Goal: Entertainment & Leisure: Consume media (video, audio)

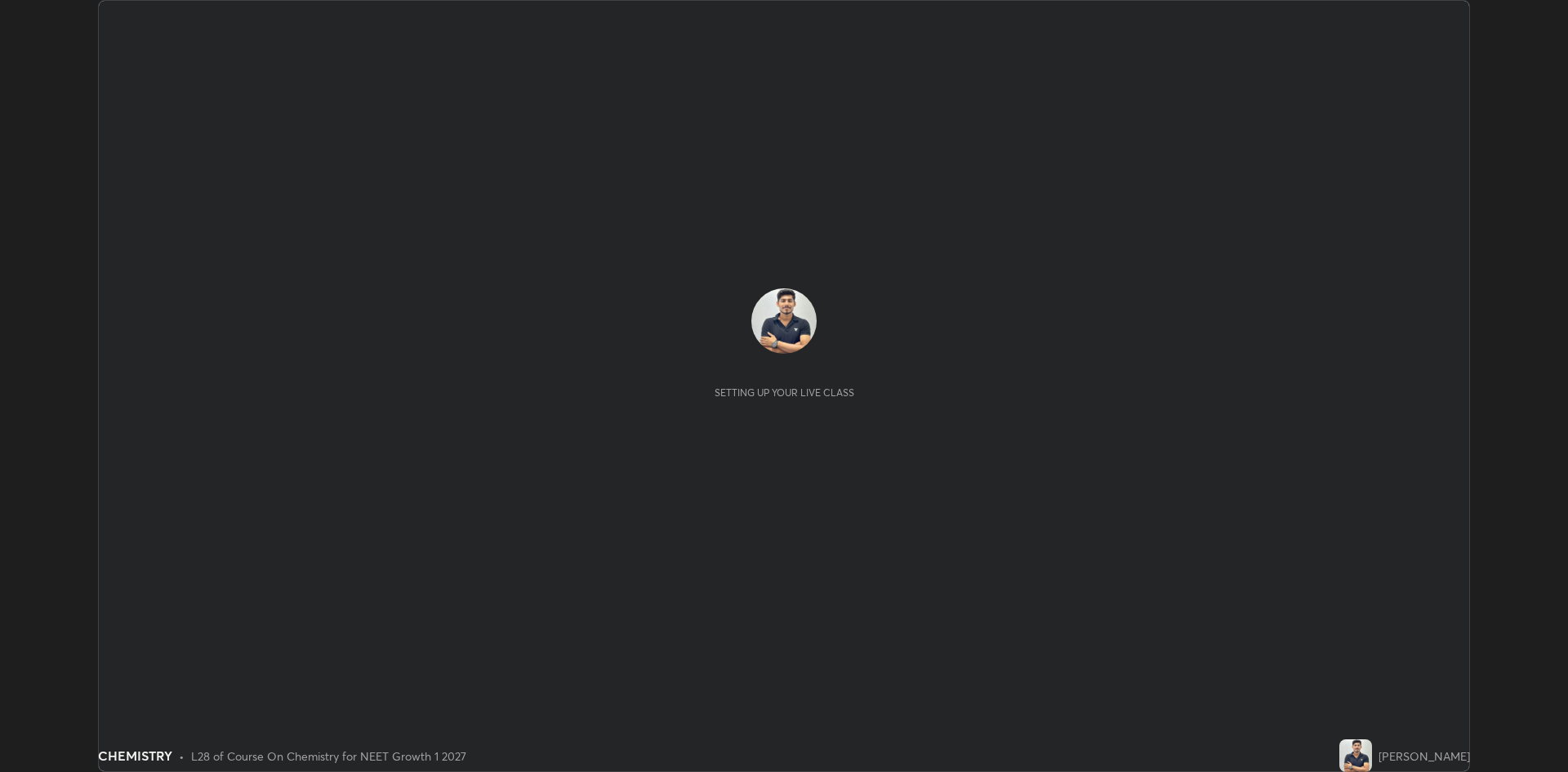
scroll to position [772, 1568]
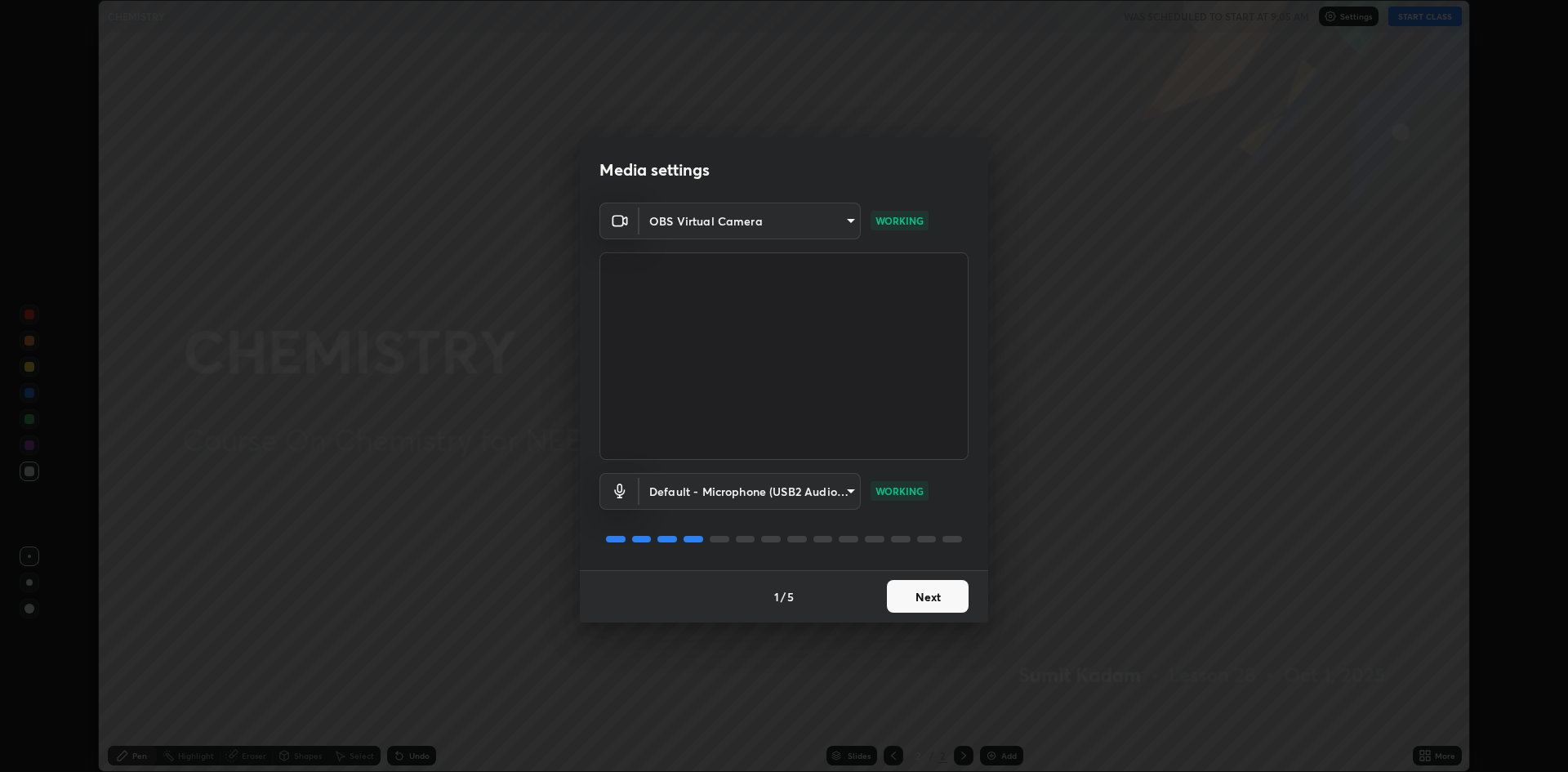
click at [929, 595] on button "Next" at bounding box center [928, 596] width 82 height 32
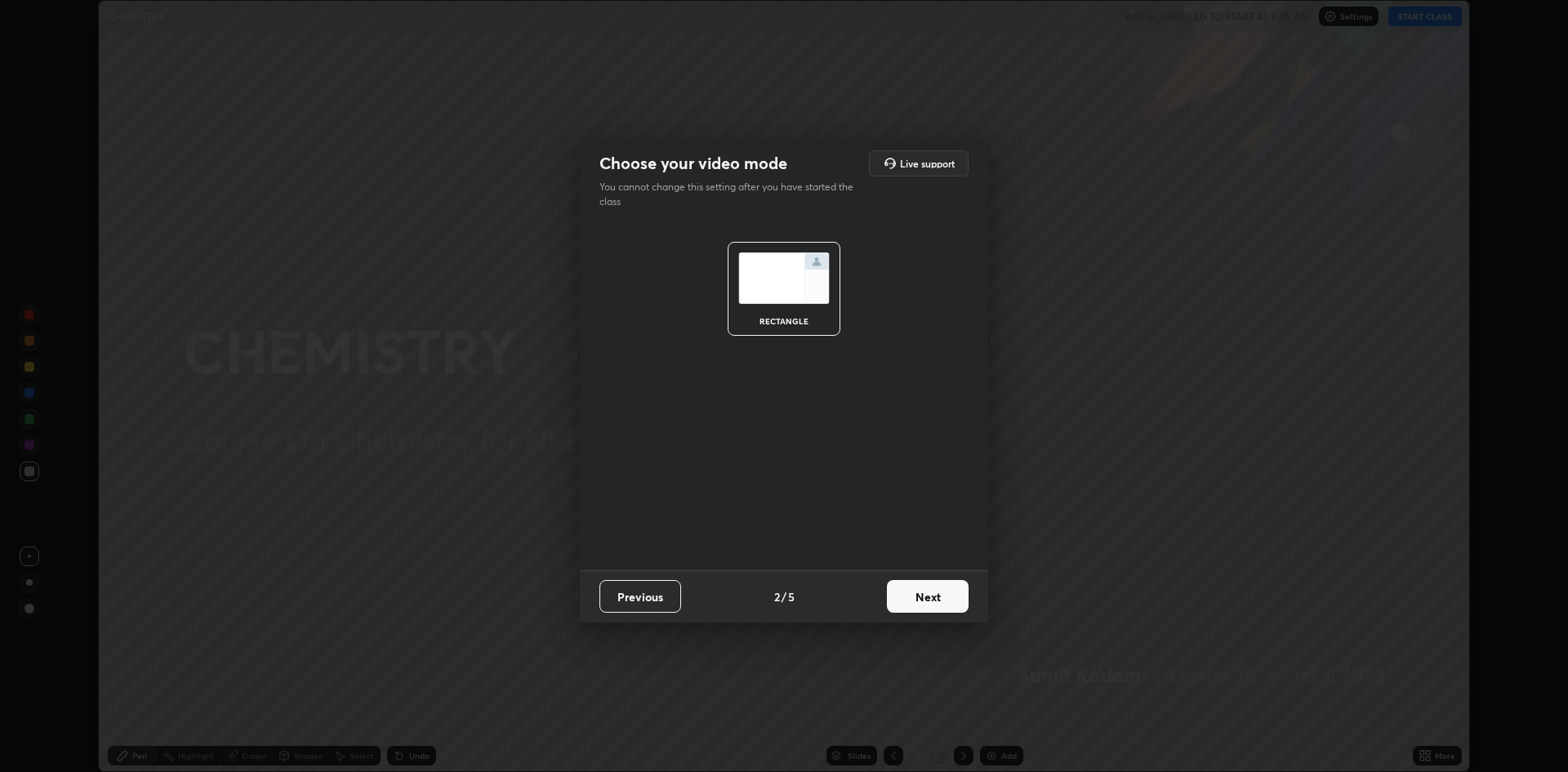
click at [946, 600] on button "Next" at bounding box center [928, 596] width 82 height 32
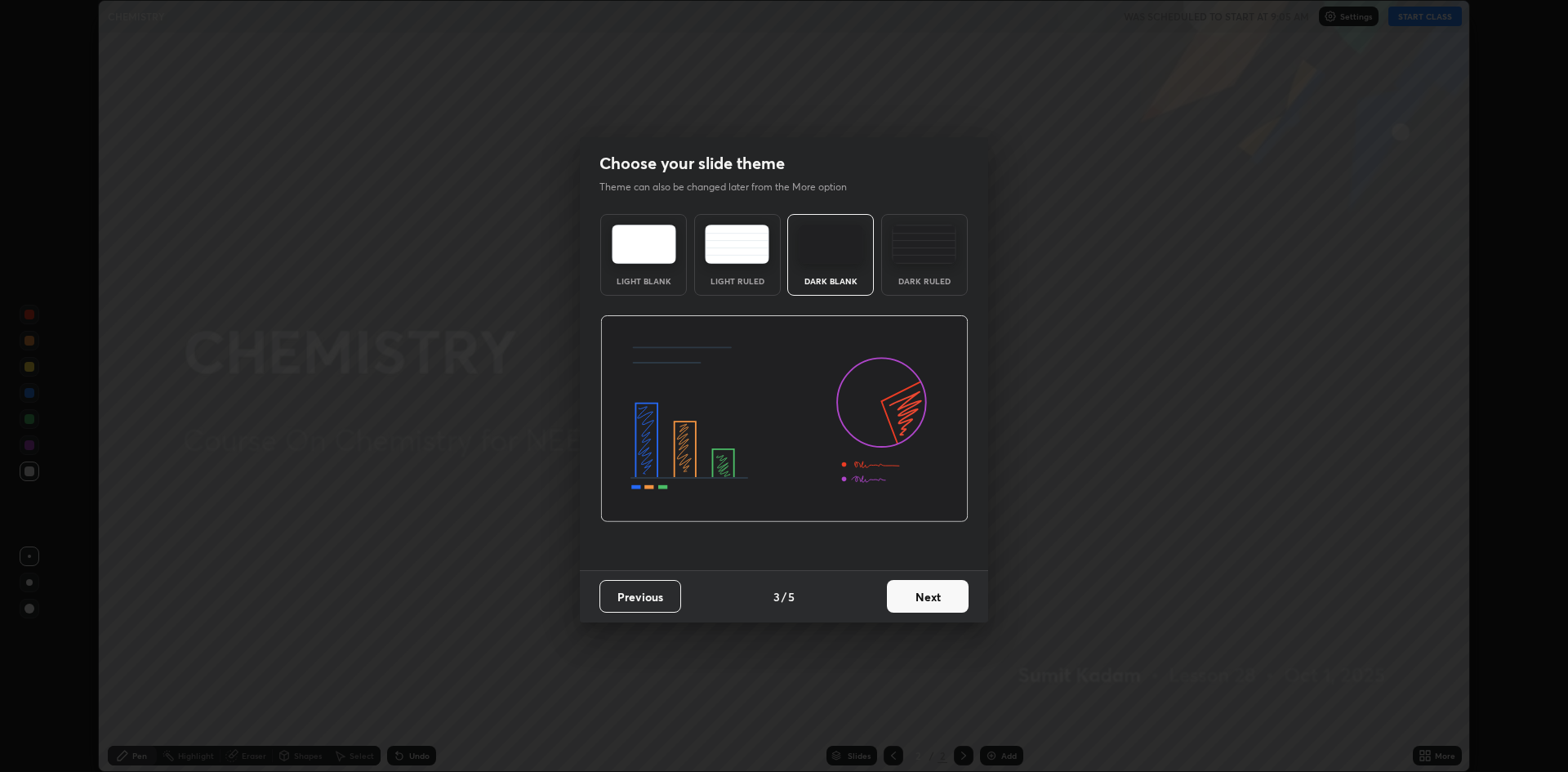
click at [946, 600] on button "Next" at bounding box center [928, 596] width 82 height 32
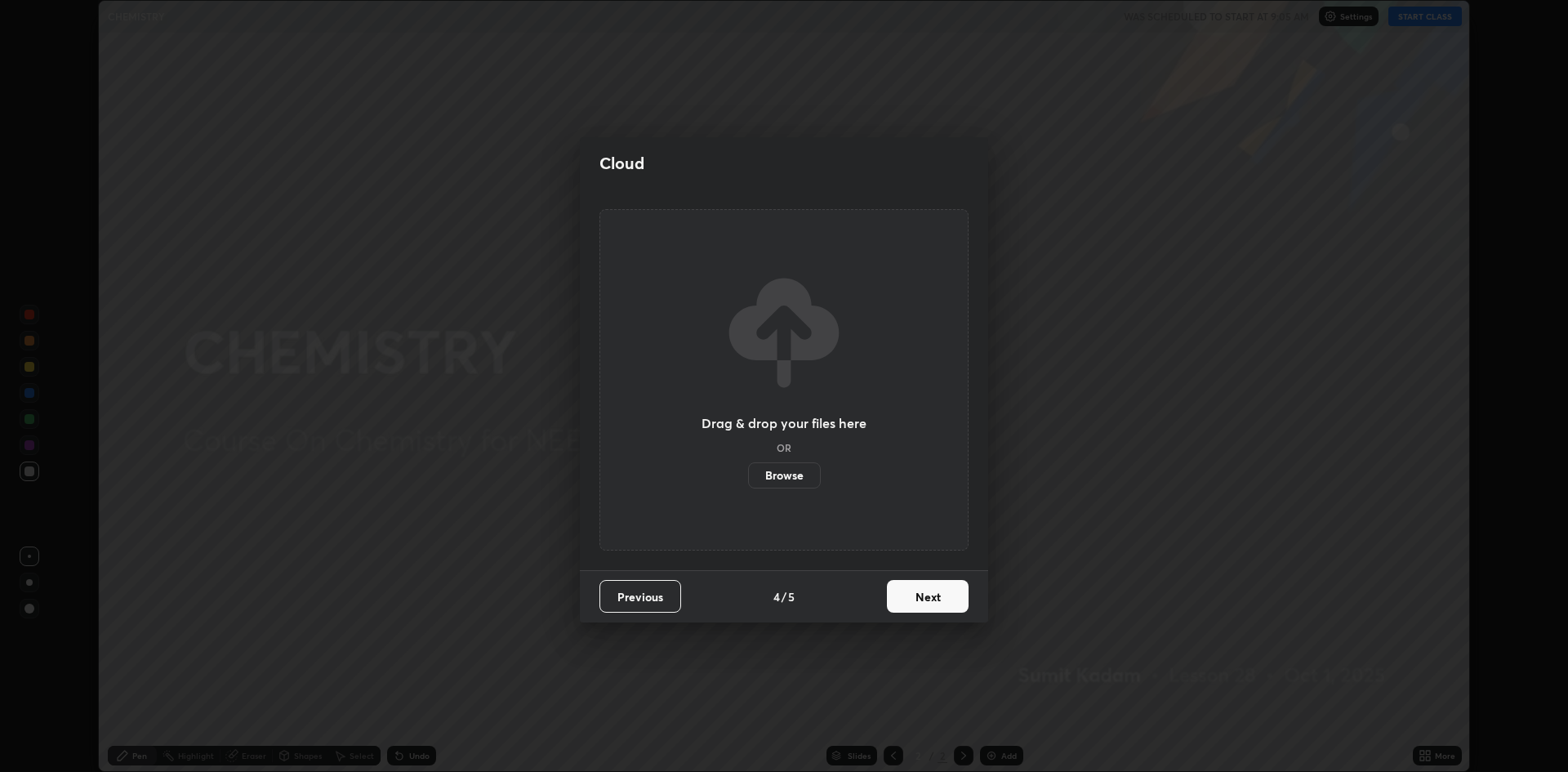
click at [952, 599] on button "Next" at bounding box center [928, 596] width 82 height 32
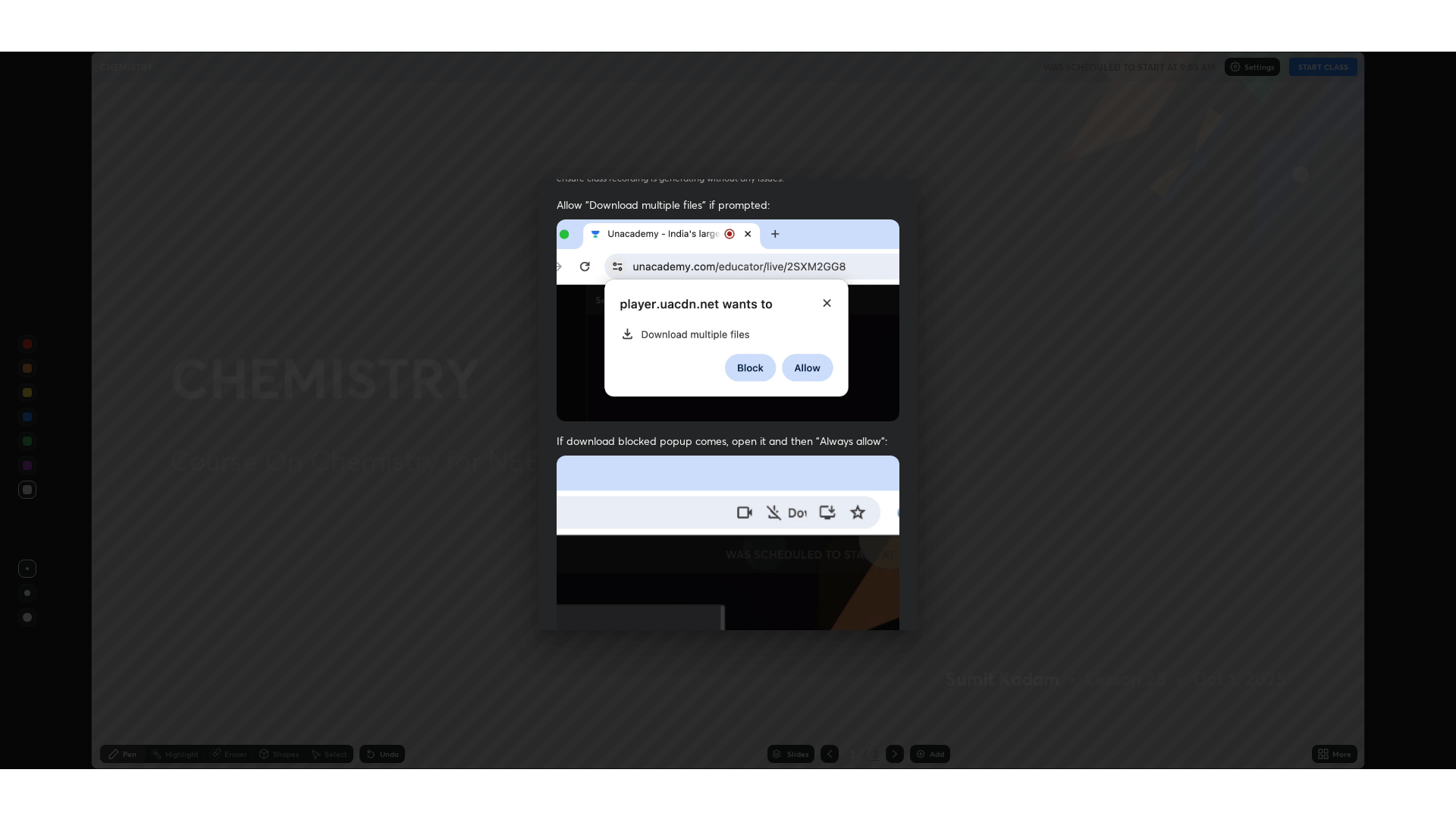
scroll to position [308, 0]
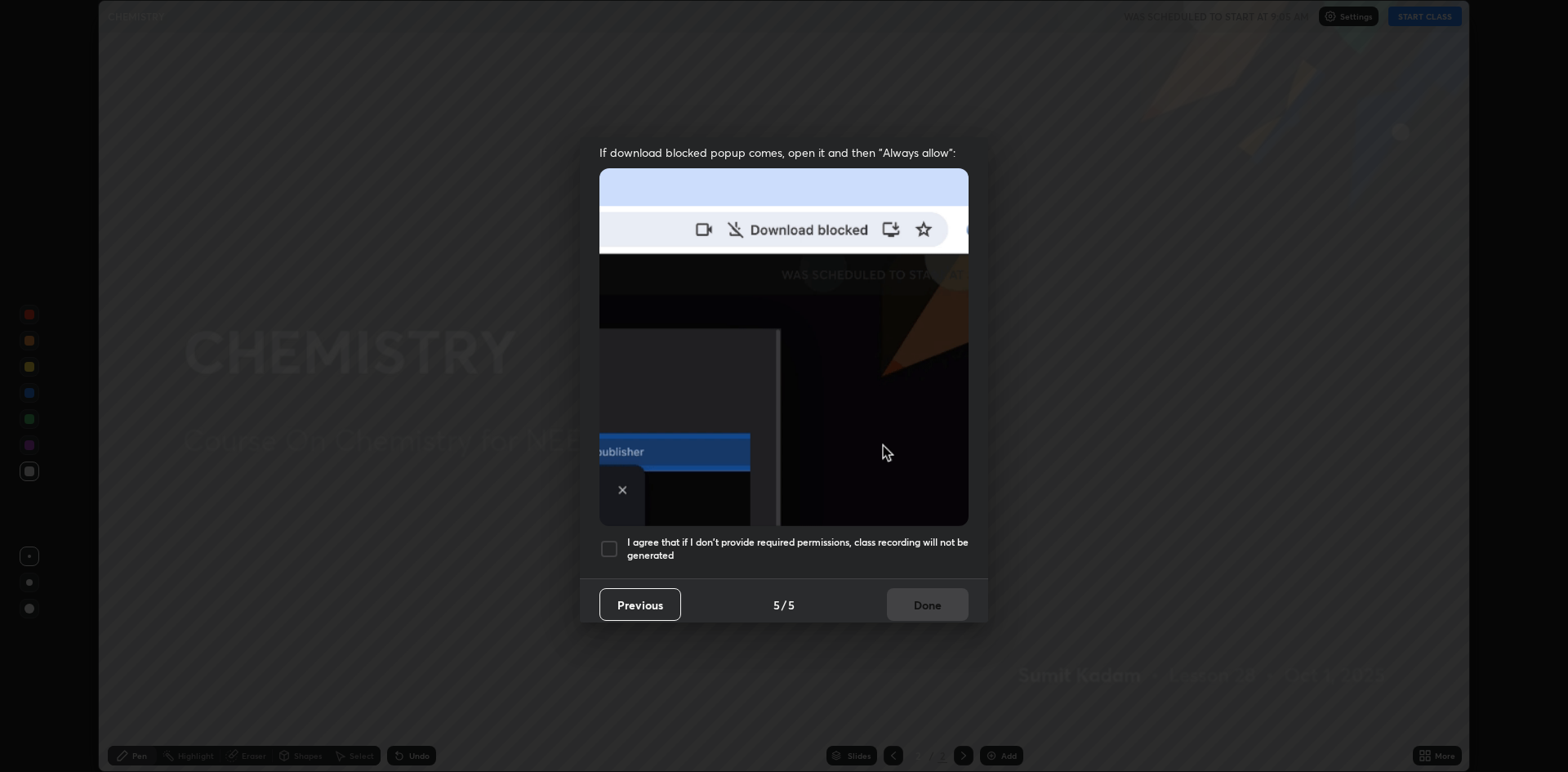
click at [612, 539] on div at bounding box center [609, 548] width 20 height 20
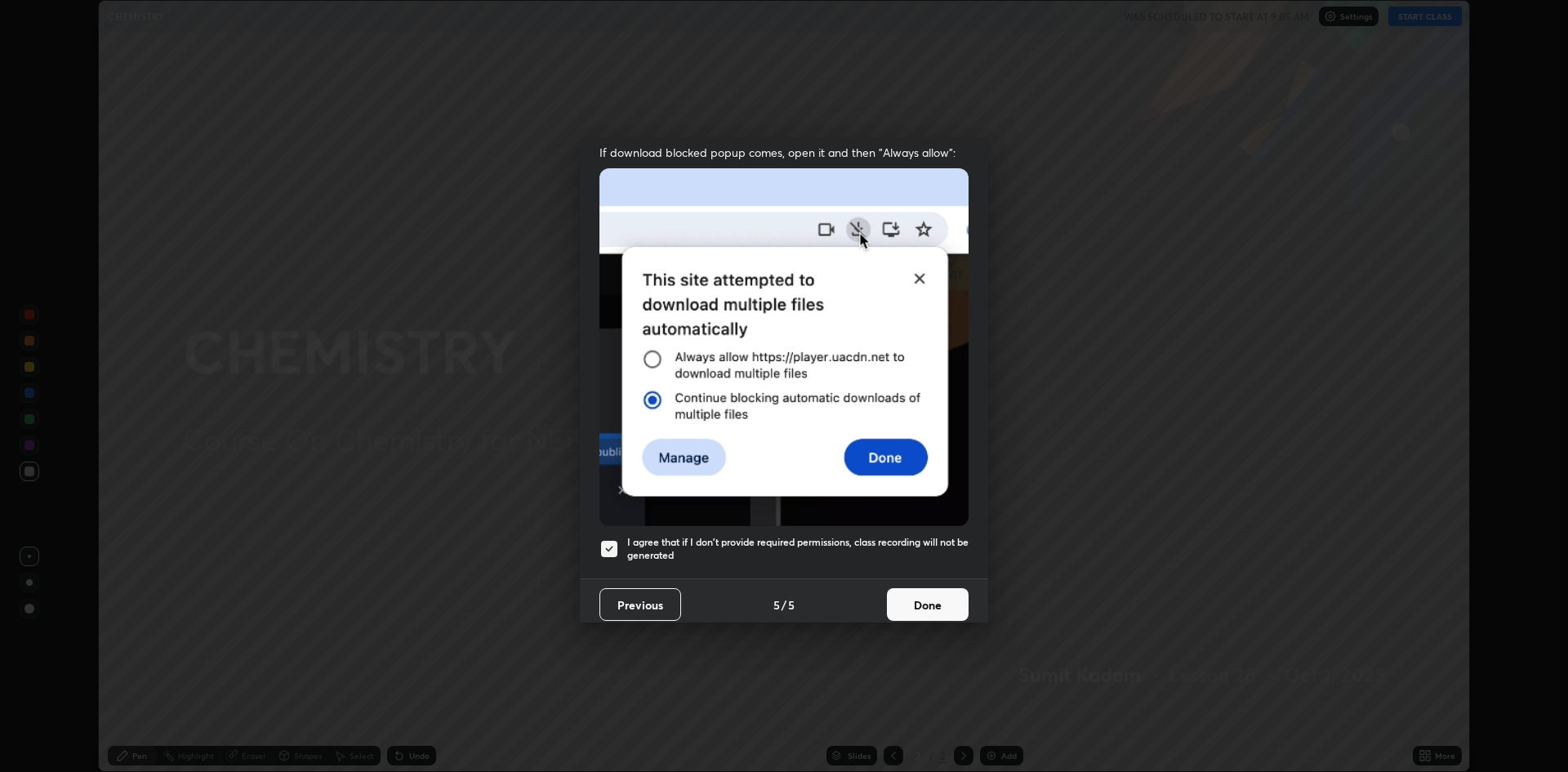
click at [910, 610] on button "Done" at bounding box center [928, 605] width 82 height 32
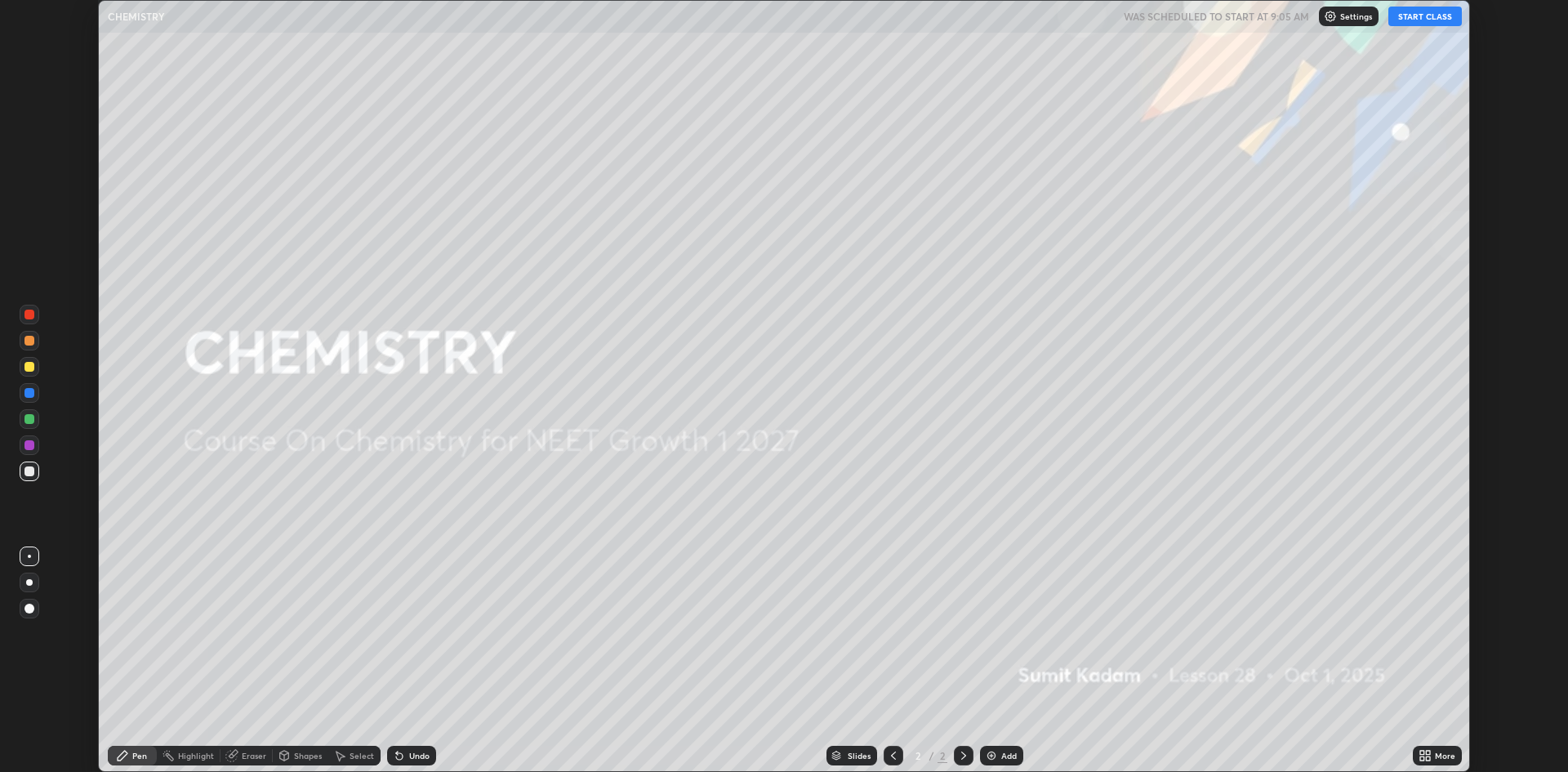
click at [997, 761] on div "Add" at bounding box center [1002, 755] width 43 height 20
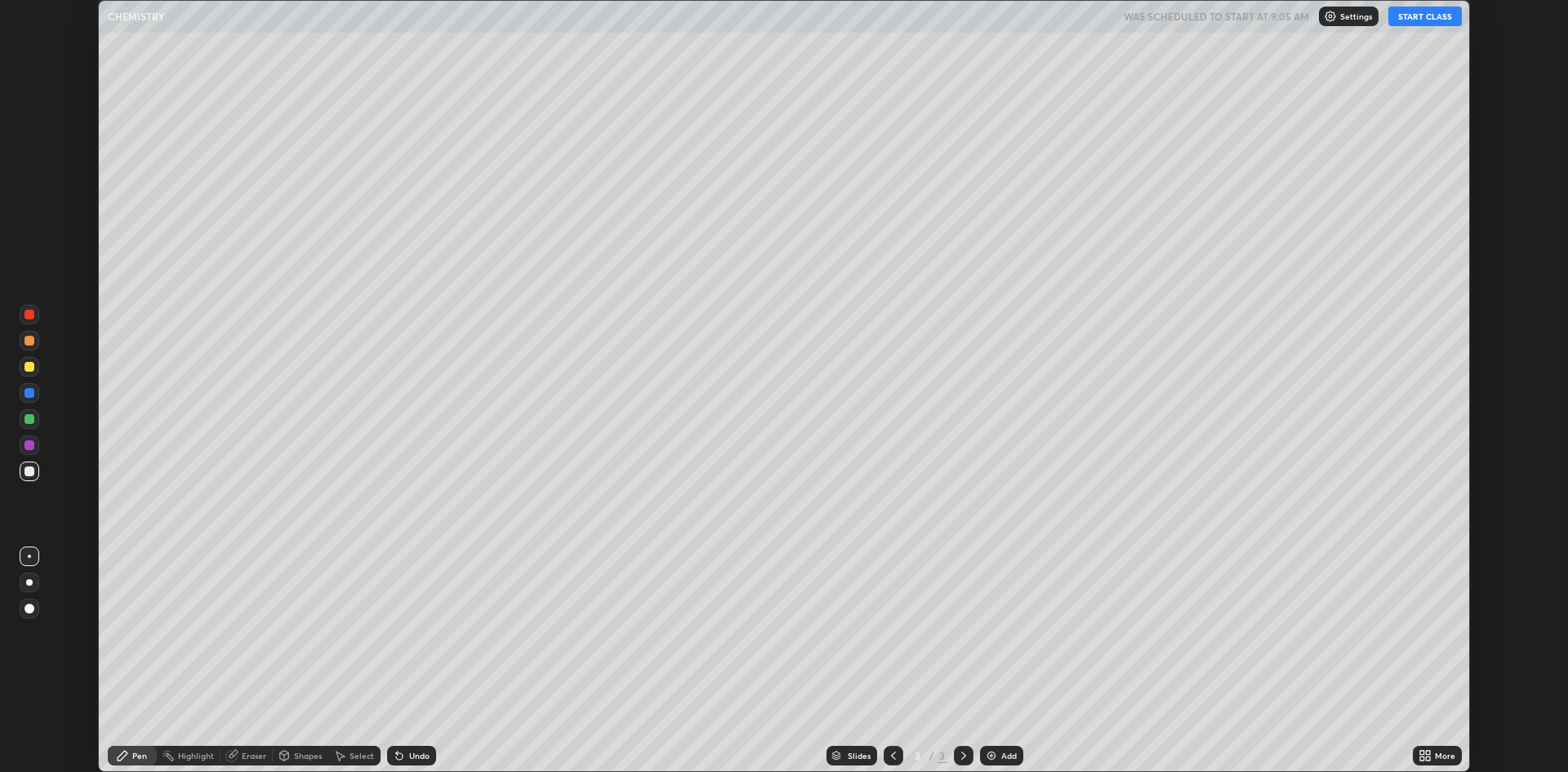
click at [1437, 758] on div "More" at bounding box center [1446, 756] width 20 height 9
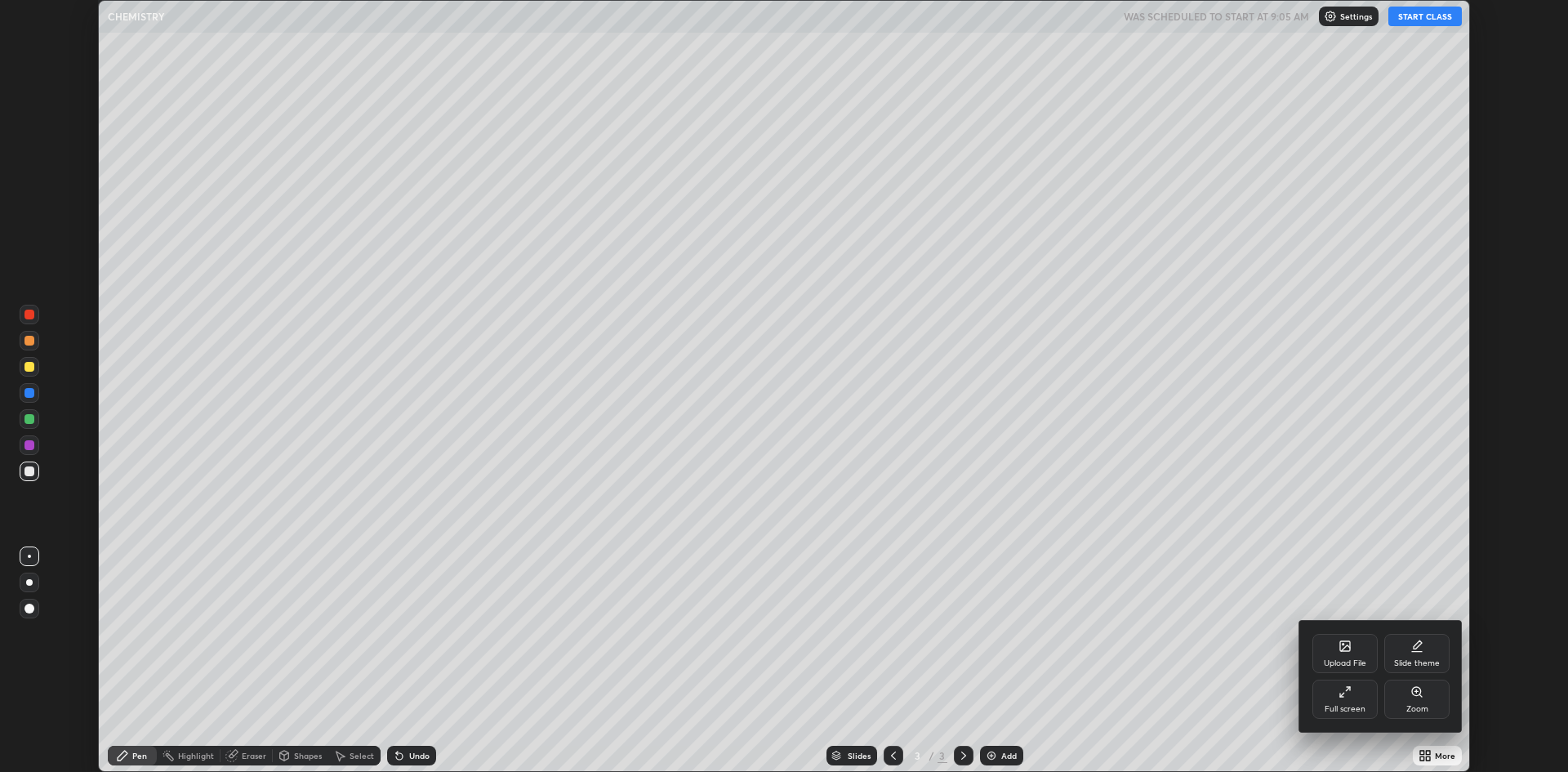
click at [1346, 705] on div "Full screen" at bounding box center [1345, 709] width 41 height 9
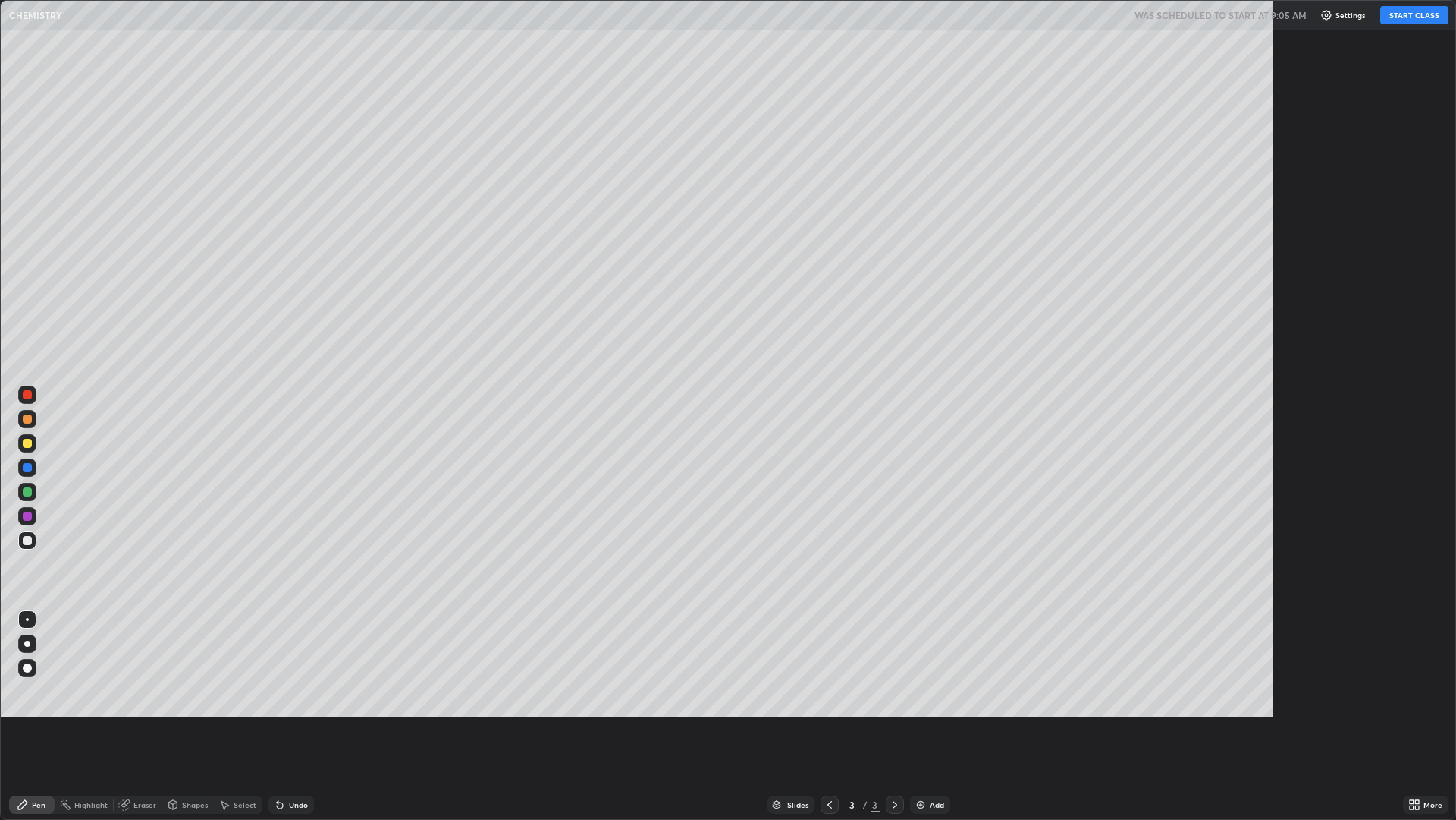
scroll to position [820, 1456]
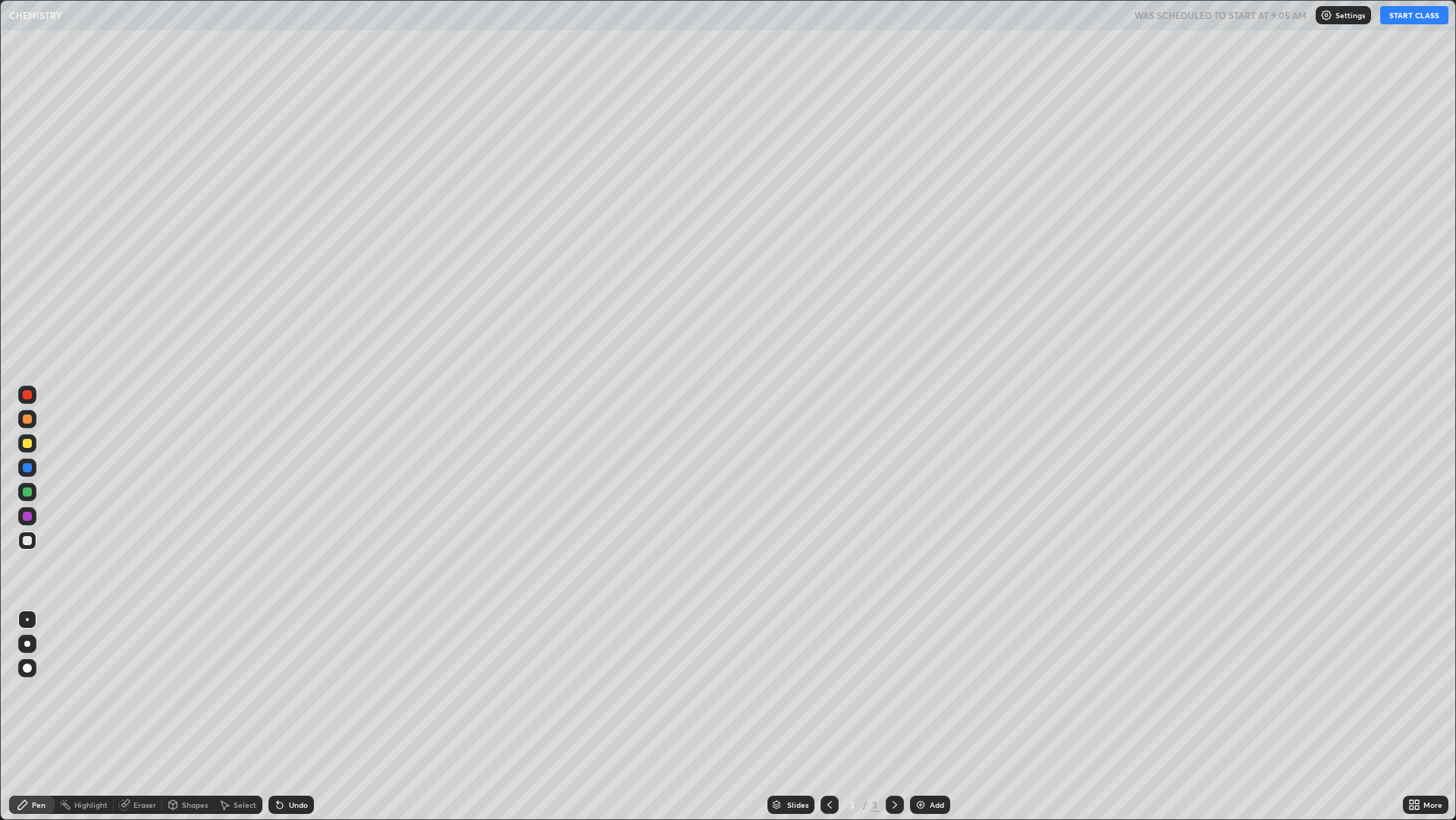
click at [1405, 14] on button "START CLASS" at bounding box center [1414, 15] width 68 height 18
click at [28, 644] on div at bounding box center [28, 644] width 6 height 6
click at [29, 447] on div at bounding box center [28, 443] width 9 height 9
click at [29, 469] on div at bounding box center [28, 468] width 9 height 9
click at [28, 419] on div at bounding box center [28, 419] width 9 height 9
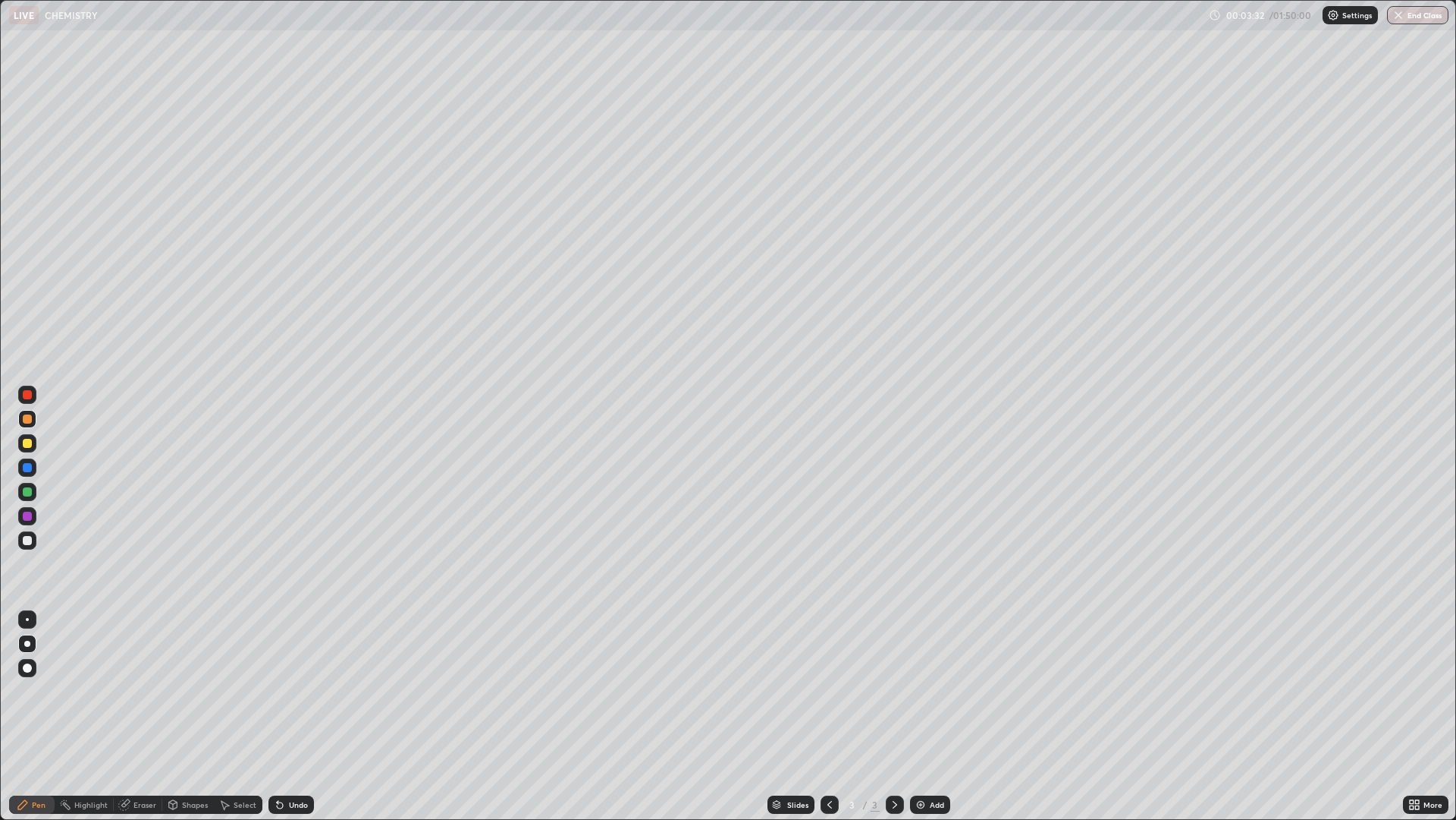
click at [28, 466] on div at bounding box center [28, 468] width 9 height 9
click at [28, 442] on div at bounding box center [28, 443] width 9 height 9
click at [286, 717] on div "Undo" at bounding box center [291, 804] width 46 height 18
click at [280, 717] on icon at bounding box center [280, 805] width 6 height 6
click at [278, 717] on icon at bounding box center [280, 805] width 6 height 6
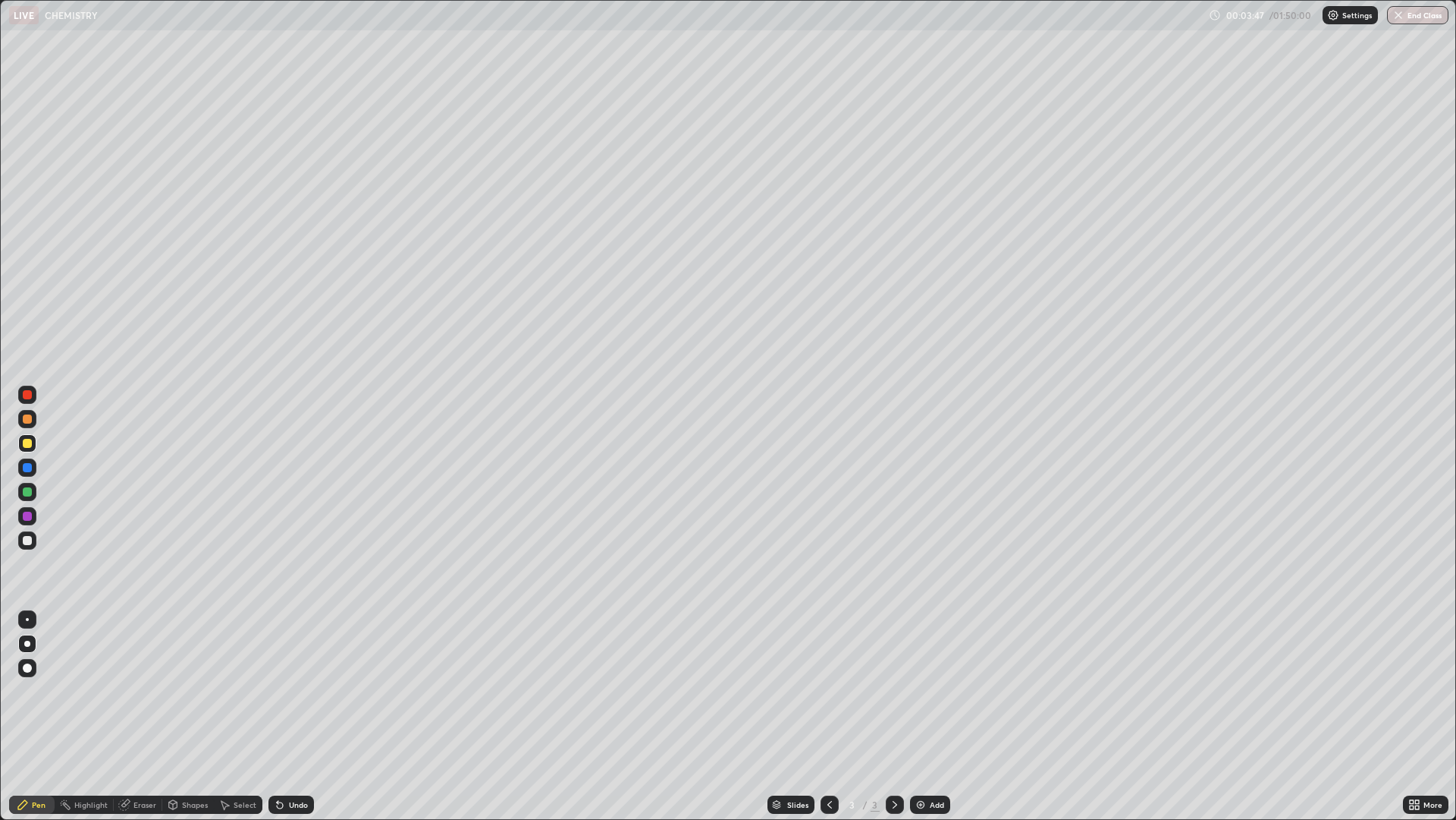
click at [283, 717] on div "Undo" at bounding box center [291, 804] width 46 height 18
click at [284, 717] on div "Undo" at bounding box center [291, 804] width 46 height 18
click at [283, 717] on div "Undo" at bounding box center [291, 804] width 46 height 18
click at [26, 419] on div at bounding box center [28, 419] width 9 height 9
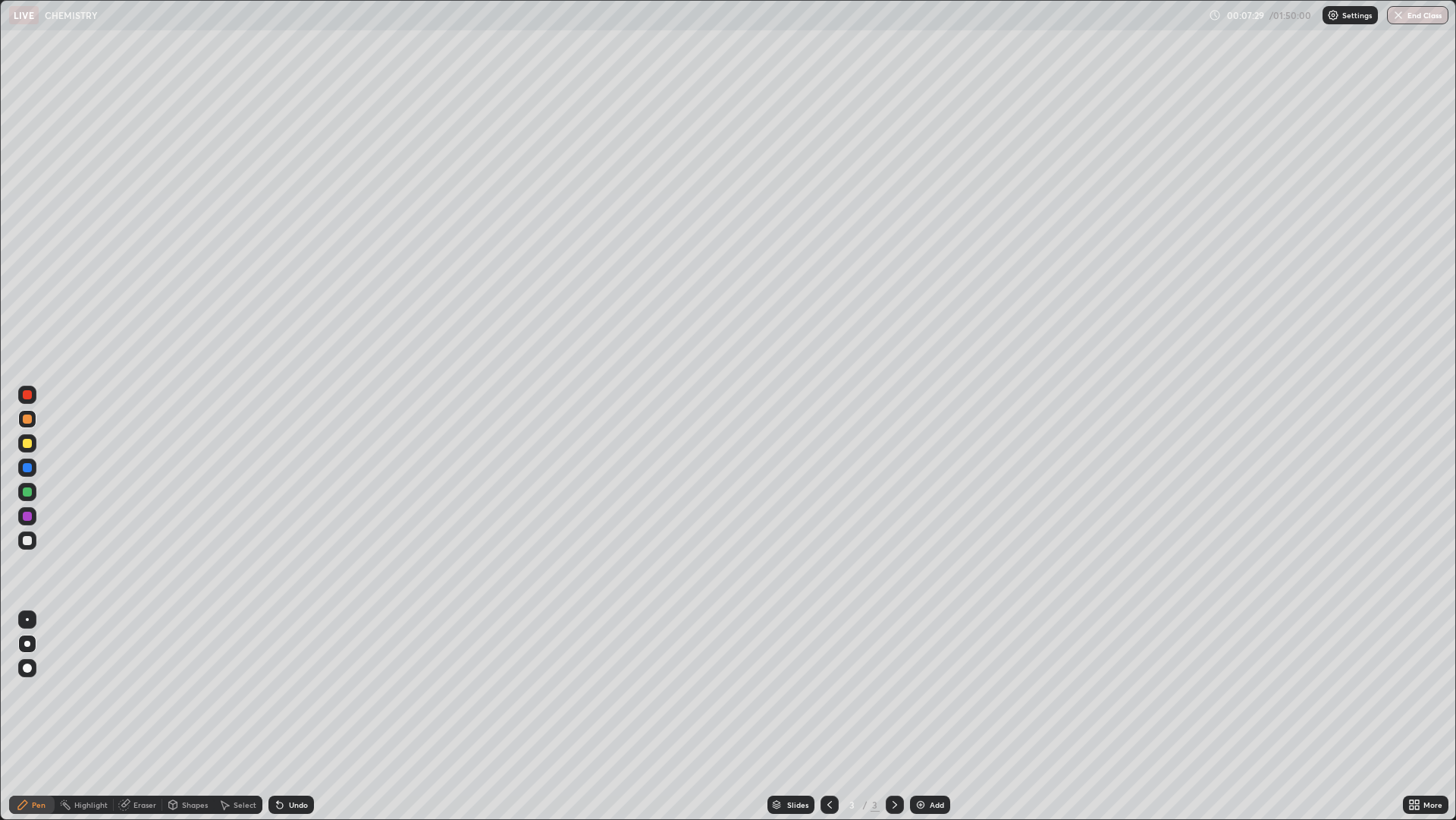
click at [933, 717] on div "Add" at bounding box center [937, 804] width 14 height 8
click at [23, 446] on div at bounding box center [28, 443] width 9 height 9
click at [930, 717] on div "Add" at bounding box center [937, 804] width 14 height 8
click at [24, 422] on div at bounding box center [28, 419] width 9 height 9
click at [29, 401] on div at bounding box center [27, 394] width 18 height 18
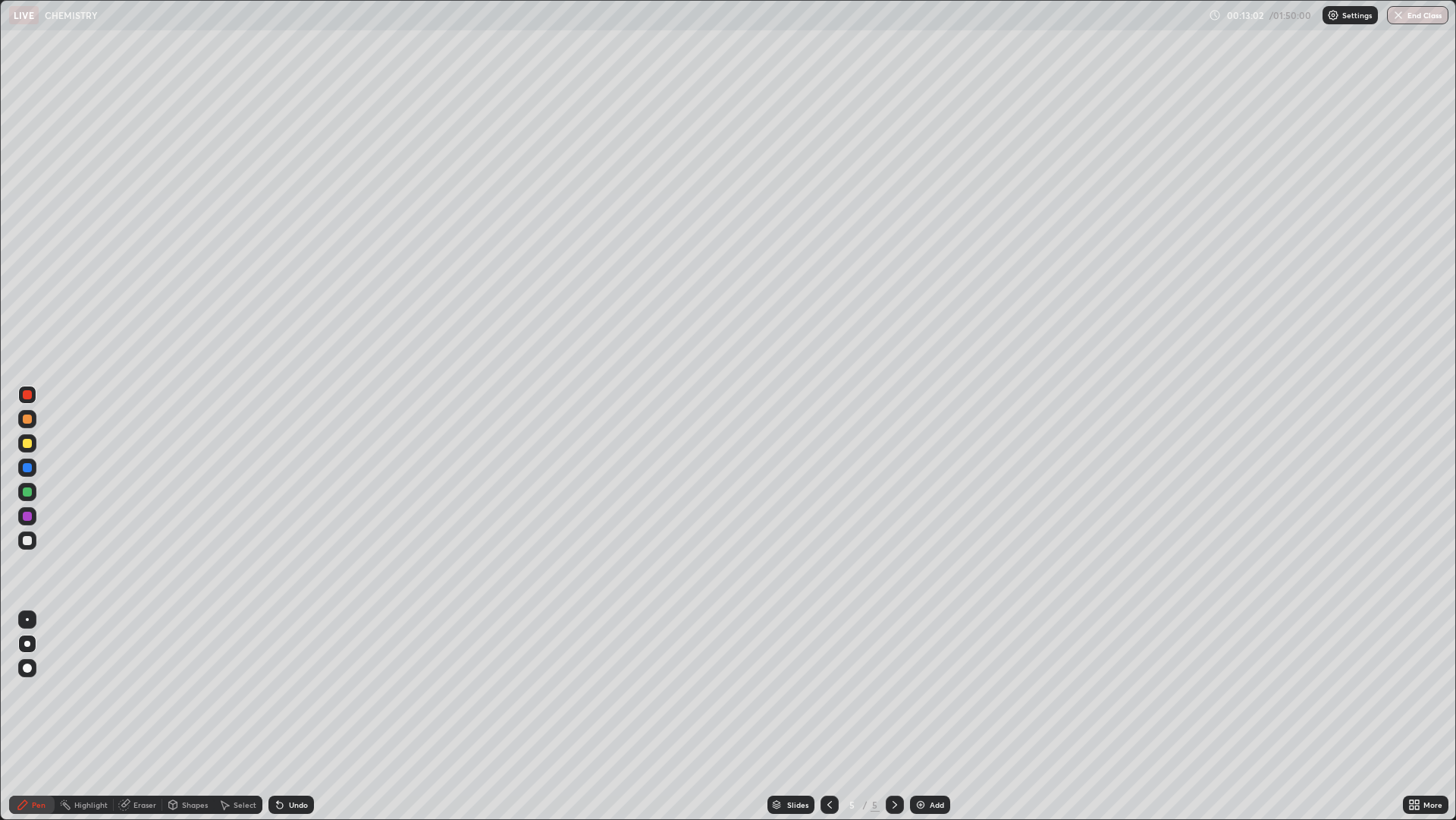
click at [289, 717] on div "Undo" at bounding box center [298, 804] width 19 height 8
click at [26, 449] on div at bounding box center [27, 442] width 18 height 18
click at [130, 717] on div "Eraser" at bounding box center [137, 804] width 48 height 18
click at [24, 717] on icon at bounding box center [24, 749] width 2 height 2
click at [39, 717] on div "Pen" at bounding box center [38, 804] width 13 height 8
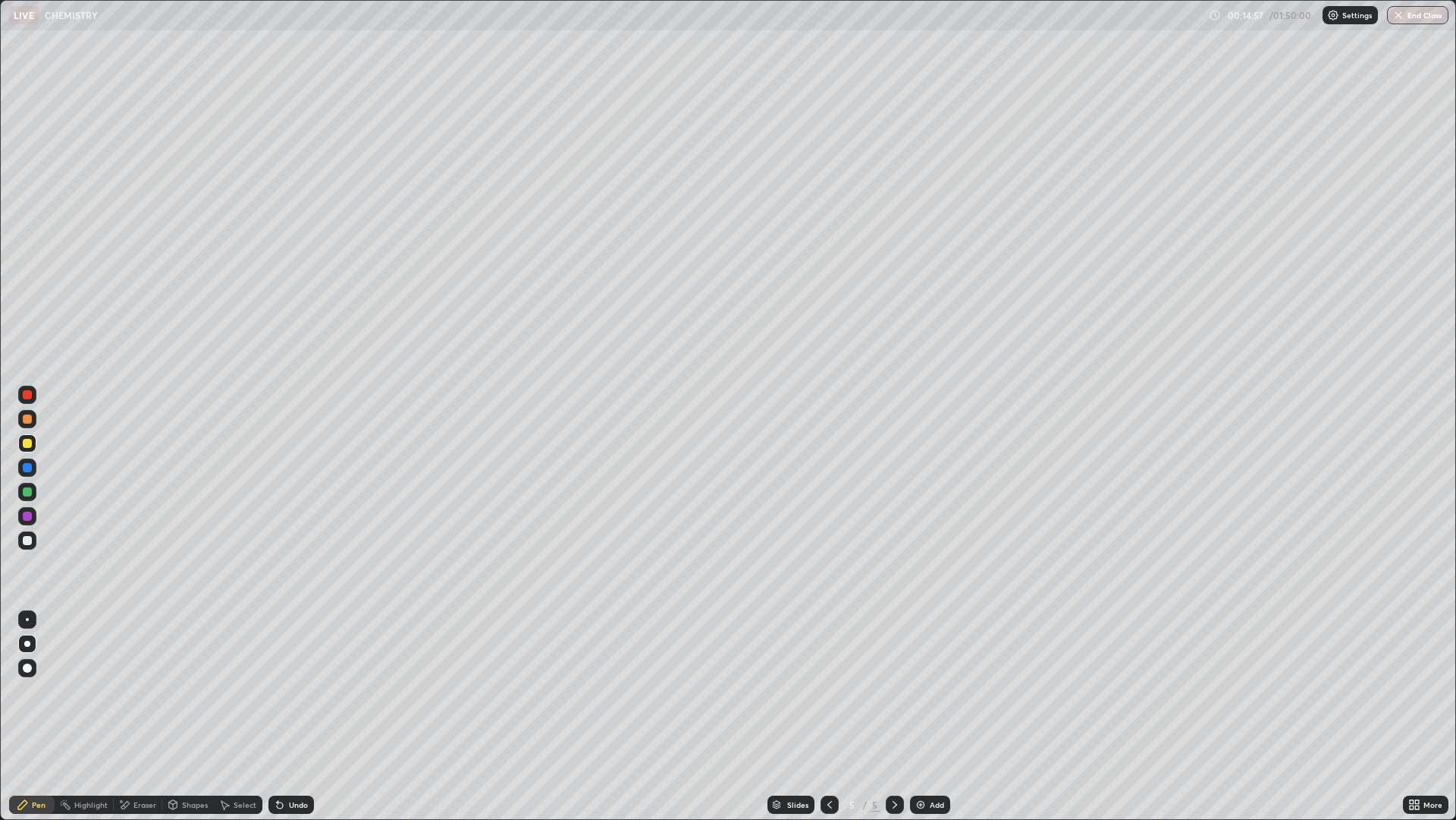
click at [28, 468] on div at bounding box center [28, 468] width 9 height 9
click at [925, 717] on img at bounding box center [921, 804] width 12 height 12
click at [24, 492] on div at bounding box center [28, 492] width 9 height 9
click at [291, 717] on div "Undo" at bounding box center [298, 804] width 19 height 8
click at [291, 717] on div "Undo" at bounding box center [298, 804] width 19 height 8
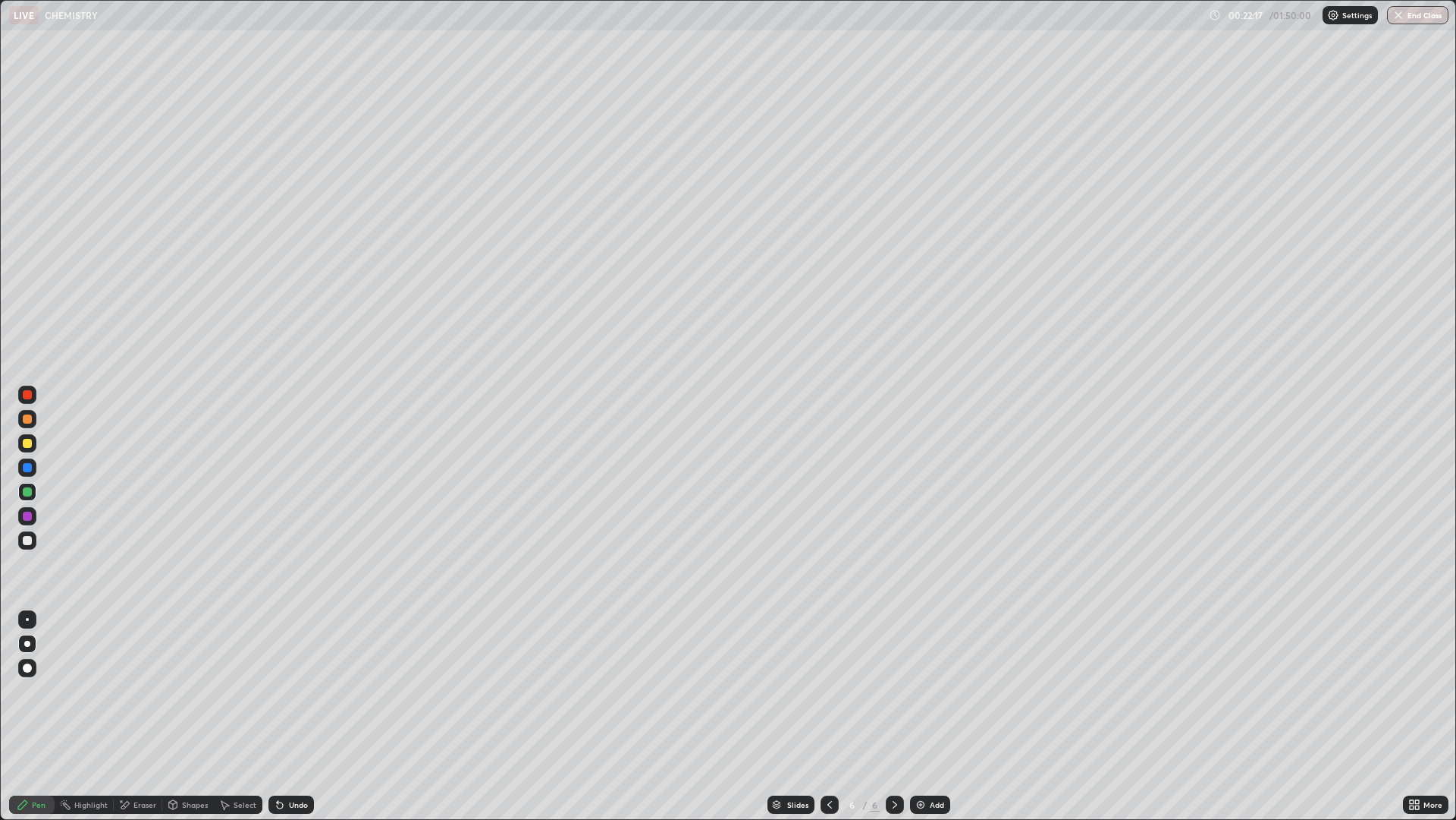
click at [831, 717] on icon at bounding box center [829, 804] width 12 height 12
click at [827, 717] on icon at bounding box center [829, 804] width 12 height 12
click at [890, 717] on div at bounding box center [895, 804] width 18 height 18
click at [895, 717] on icon at bounding box center [895, 804] width 12 height 12
click at [930, 717] on div "Add" at bounding box center [937, 804] width 14 height 8
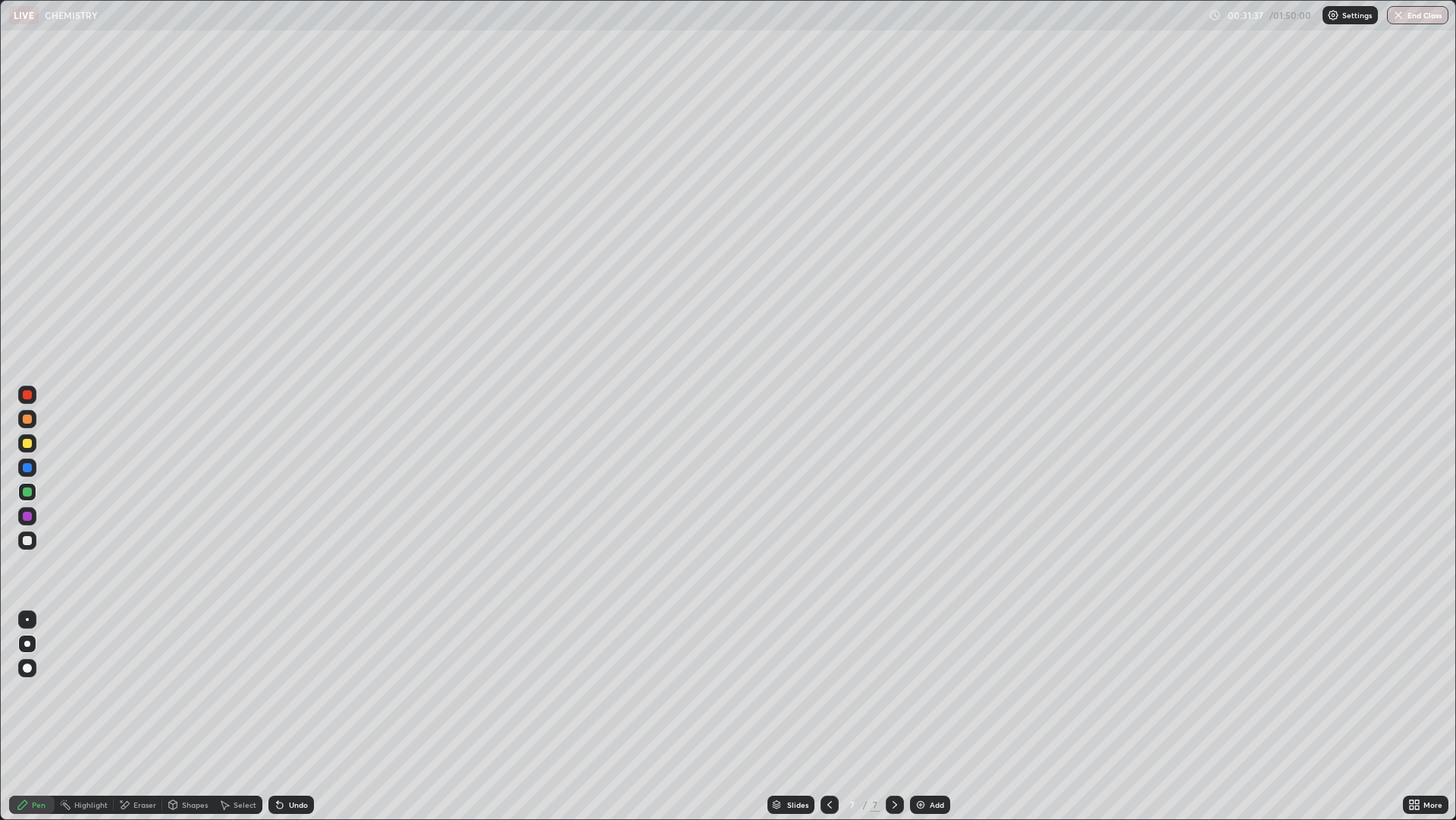
click at [298, 717] on div "Undo" at bounding box center [298, 804] width 19 height 8
click at [930, 717] on div "Add" at bounding box center [937, 804] width 14 height 8
click at [28, 423] on div at bounding box center [28, 419] width 9 height 9
click at [28, 446] on div at bounding box center [28, 443] width 9 height 9
click at [828, 717] on icon at bounding box center [829, 804] width 12 height 12
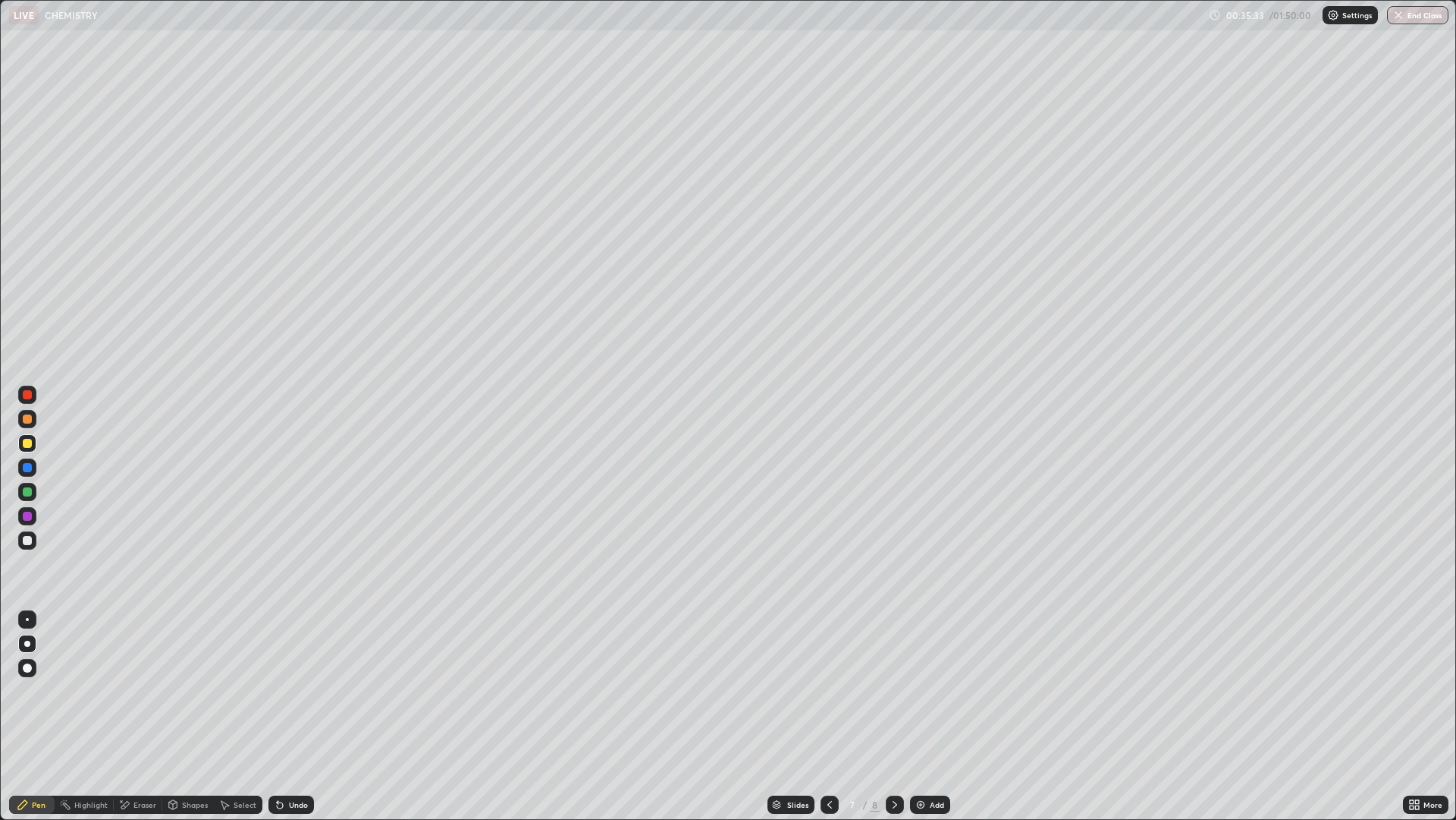
click at [900, 717] on div at bounding box center [895, 804] width 18 height 18
click at [24, 540] on div at bounding box center [28, 540] width 9 height 9
click at [86, 717] on div "Highlight" at bounding box center [84, 804] width 59 height 18
click at [131, 717] on div "Eraser" at bounding box center [137, 804] width 48 height 18
click at [36, 717] on div "Pen" at bounding box center [38, 804] width 13 height 8
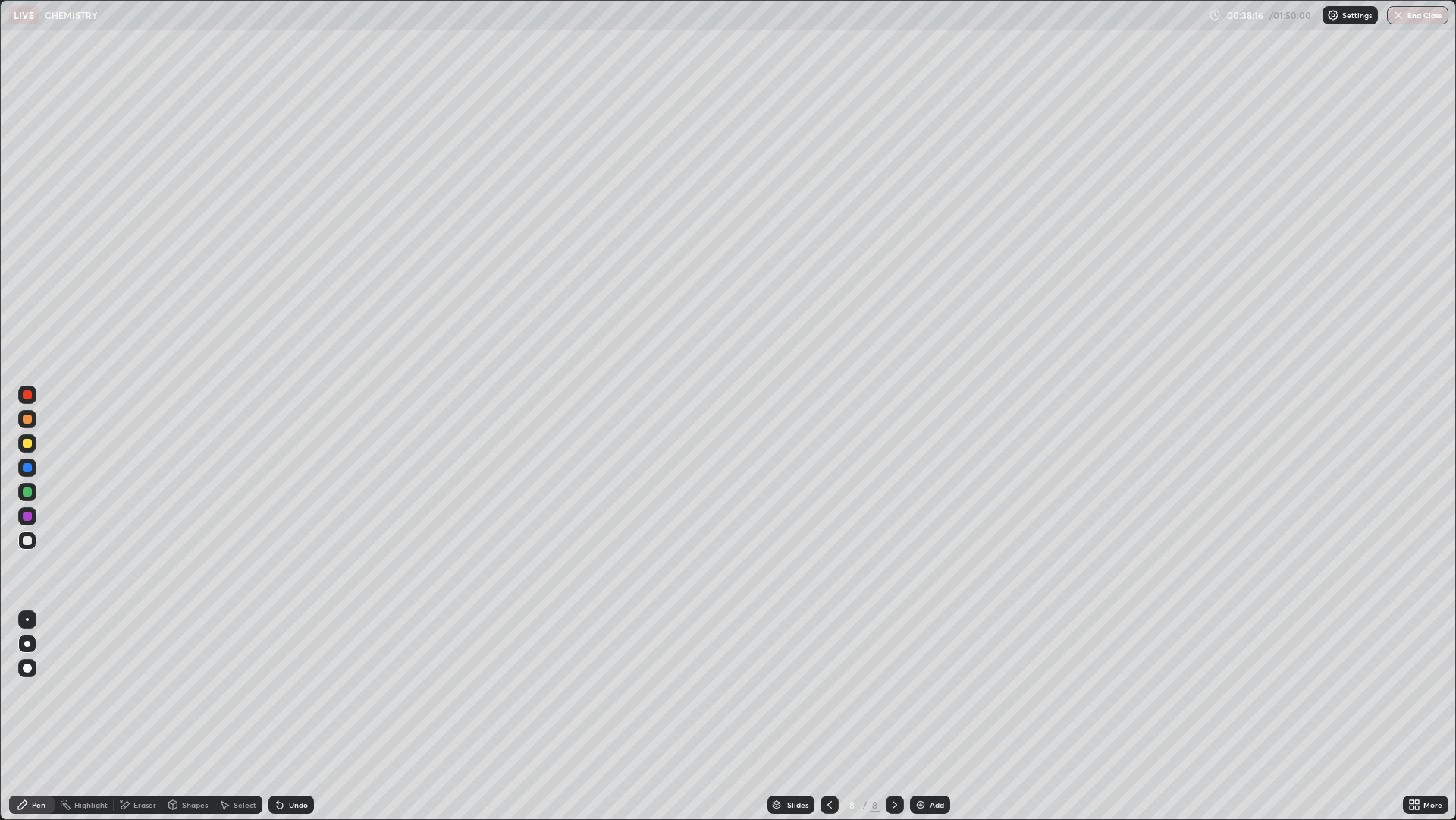
click at [289, 717] on div "Undo" at bounding box center [298, 804] width 19 height 8
click at [291, 717] on div "Undo" at bounding box center [291, 804] width 46 height 18
click at [285, 717] on div "Undo" at bounding box center [291, 804] width 46 height 18
click at [286, 717] on div "Undo" at bounding box center [291, 804] width 46 height 18
click at [294, 717] on div "Undo" at bounding box center [298, 804] width 19 height 8
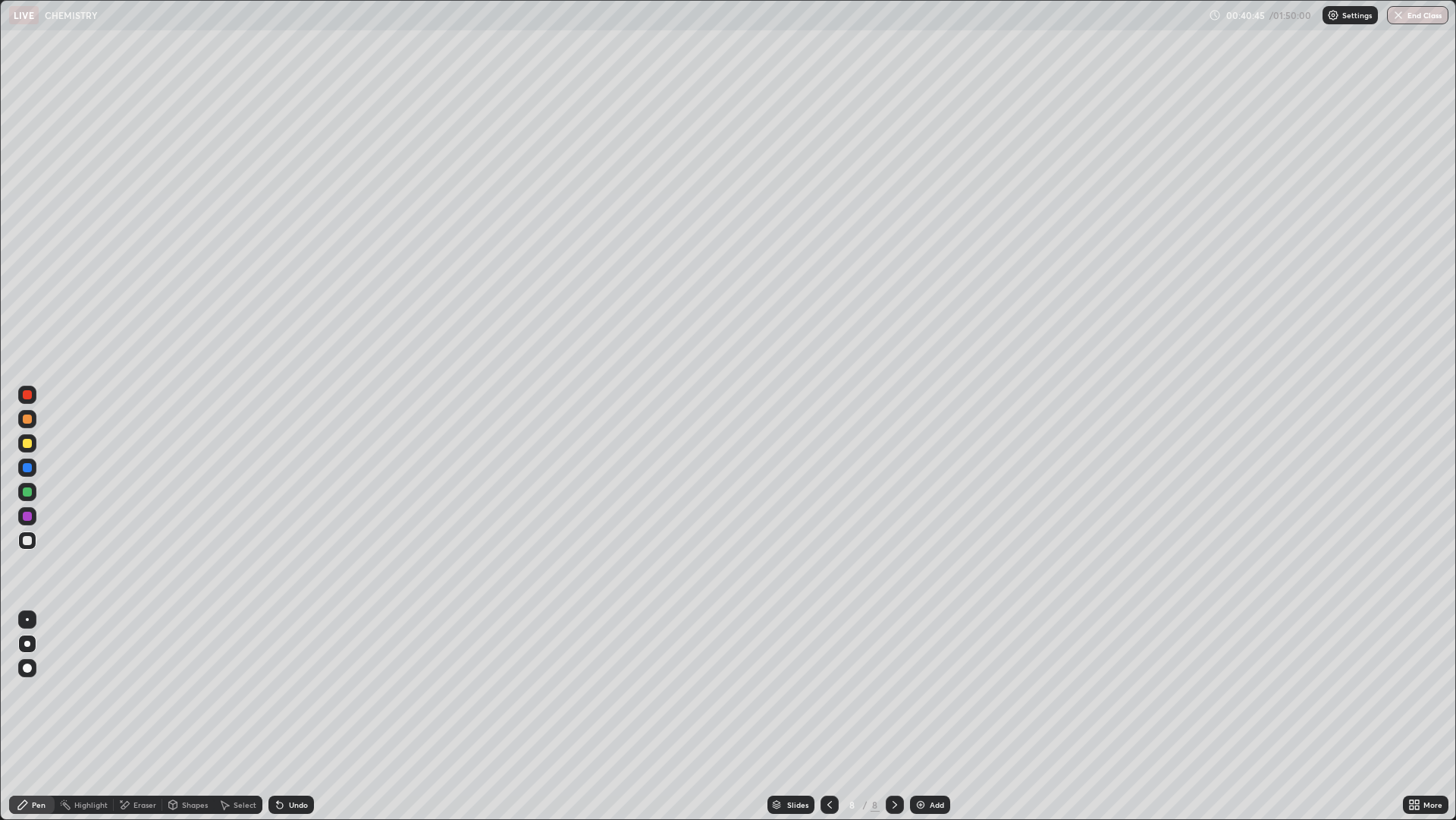
click at [310, 717] on div "Undo" at bounding box center [291, 804] width 46 height 18
click at [306, 717] on div "Undo" at bounding box center [291, 804] width 46 height 18
click at [295, 717] on div "Undo" at bounding box center [298, 804] width 19 height 8
click at [918, 717] on div "Add" at bounding box center [930, 804] width 40 height 18
click at [24, 417] on div at bounding box center [28, 419] width 9 height 9
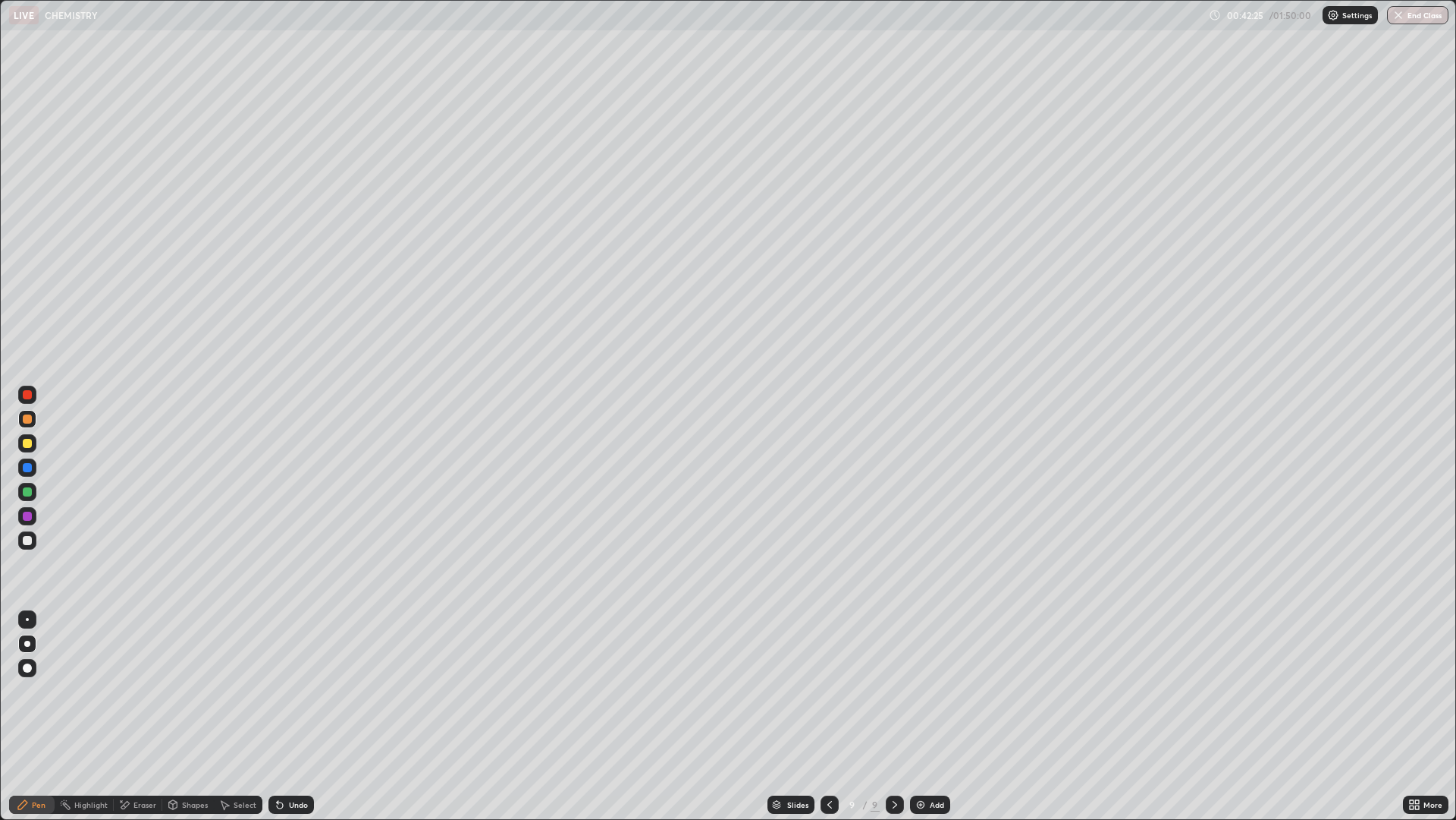
click at [23, 442] on div at bounding box center [28, 443] width 9 height 9
click at [28, 419] on div at bounding box center [28, 419] width 9 height 9
click at [29, 446] on div at bounding box center [28, 443] width 9 height 9
click at [29, 422] on div at bounding box center [28, 419] width 9 height 9
click at [293, 717] on div "Undo" at bounding box center [298, 804] width 19 height 8
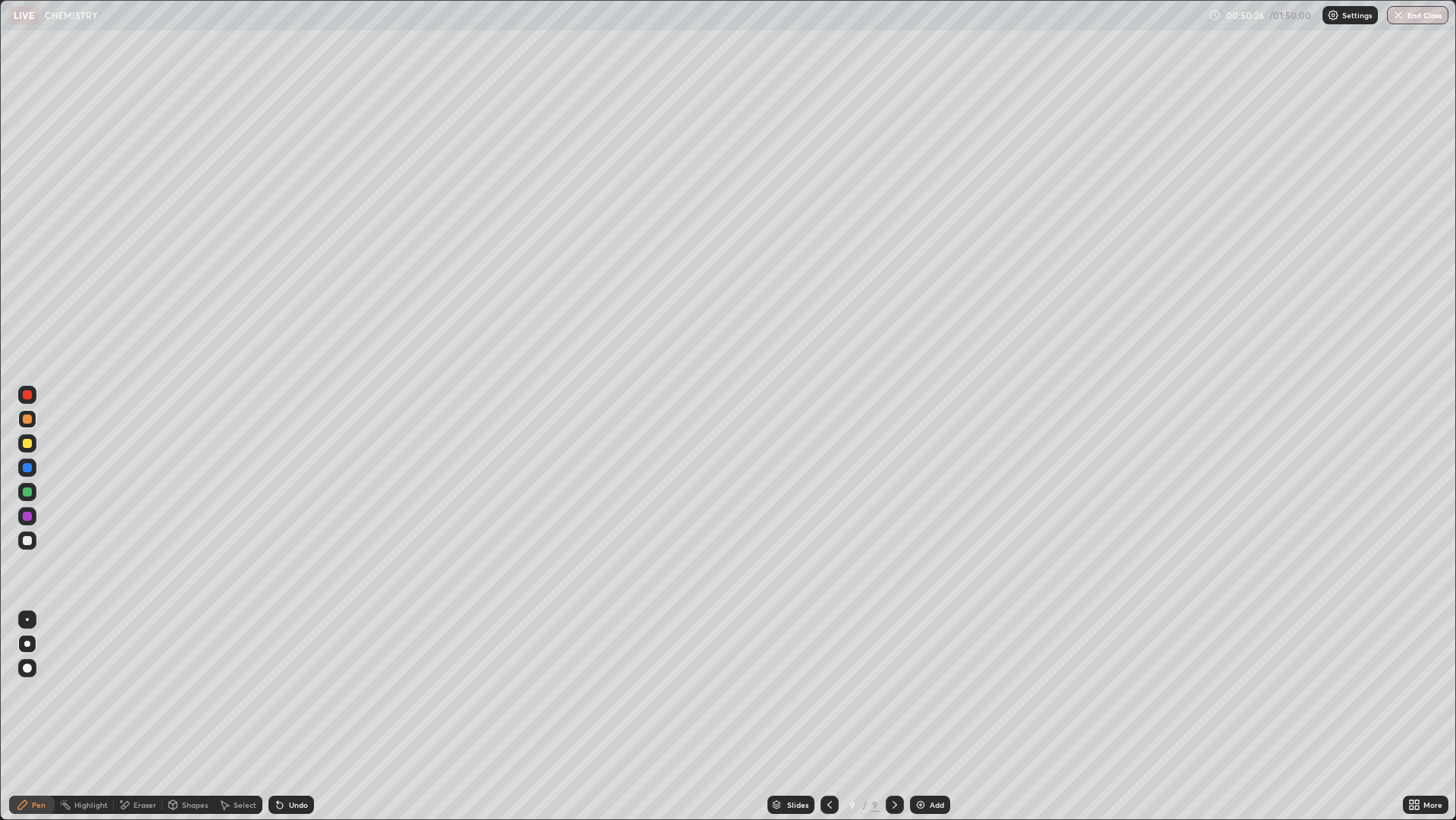
click at [931, 717] on div "Add" at bounding box center [937, 804] width 14 height 8
click at [26, 443] on div at bounding box center [28, 443] width 9 height 9
click at [28, 419] on div at bounding box center [28, 419] width 9 height 9
click at [28, 393] on div at bounding box center [28, 395] width 9 height 9
click at [31, 468] on div at bounding box center [28, 468] width 9 height 9
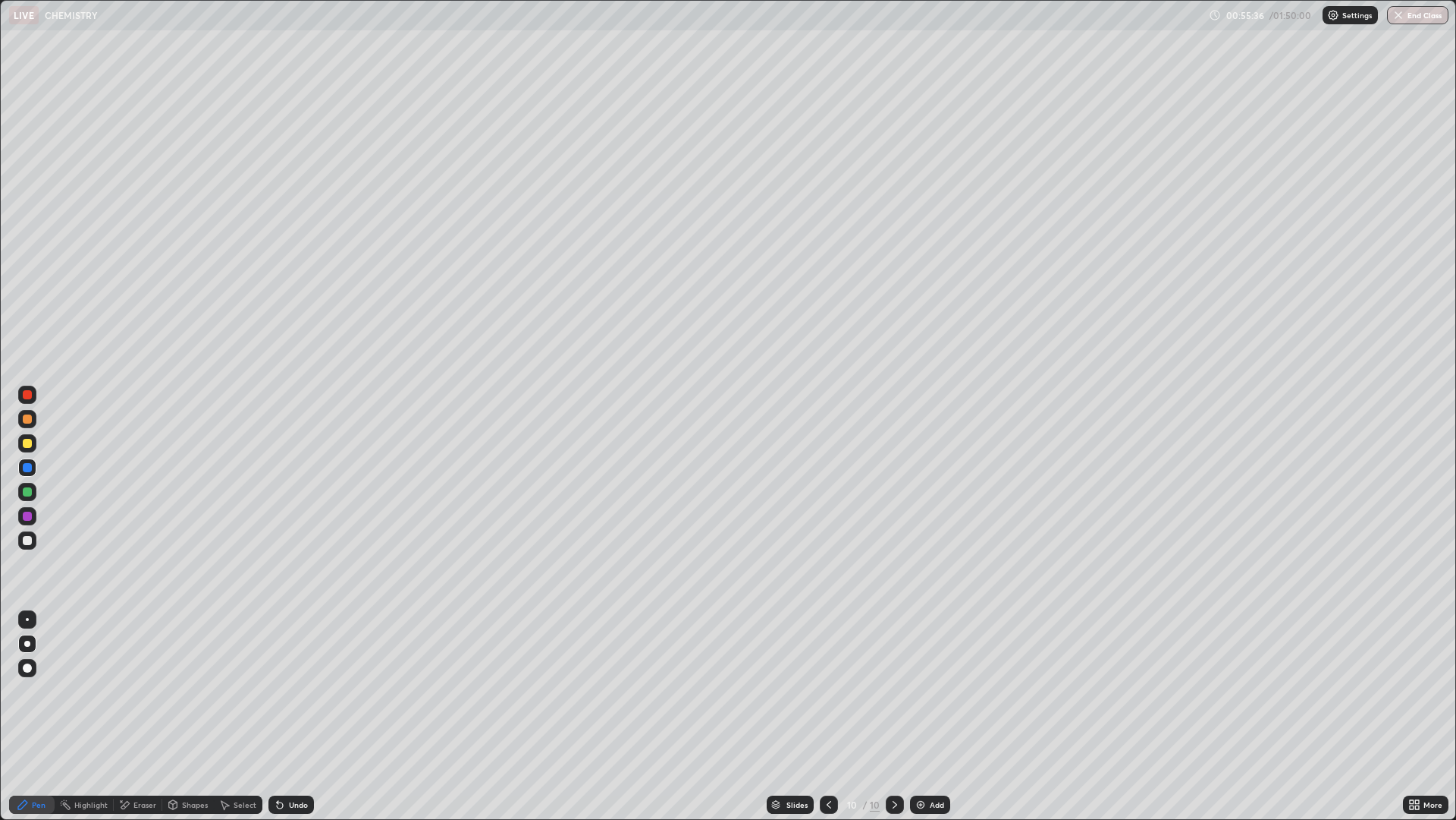
click at [289, 717] on div "Undo" at bounding box center [298, 804] width 19 height 8
click at [821, 717] on div at bounding box center [828, 804] width 18 height 18
click at [895, 717] on div at bounding box center [895, 804] width 18 height 30
click at [32, 442] on div at bounding box center [27, 442] width 18 height 18
click at [29, 446] on div at bounding box center [28, 443] width 9 height 9
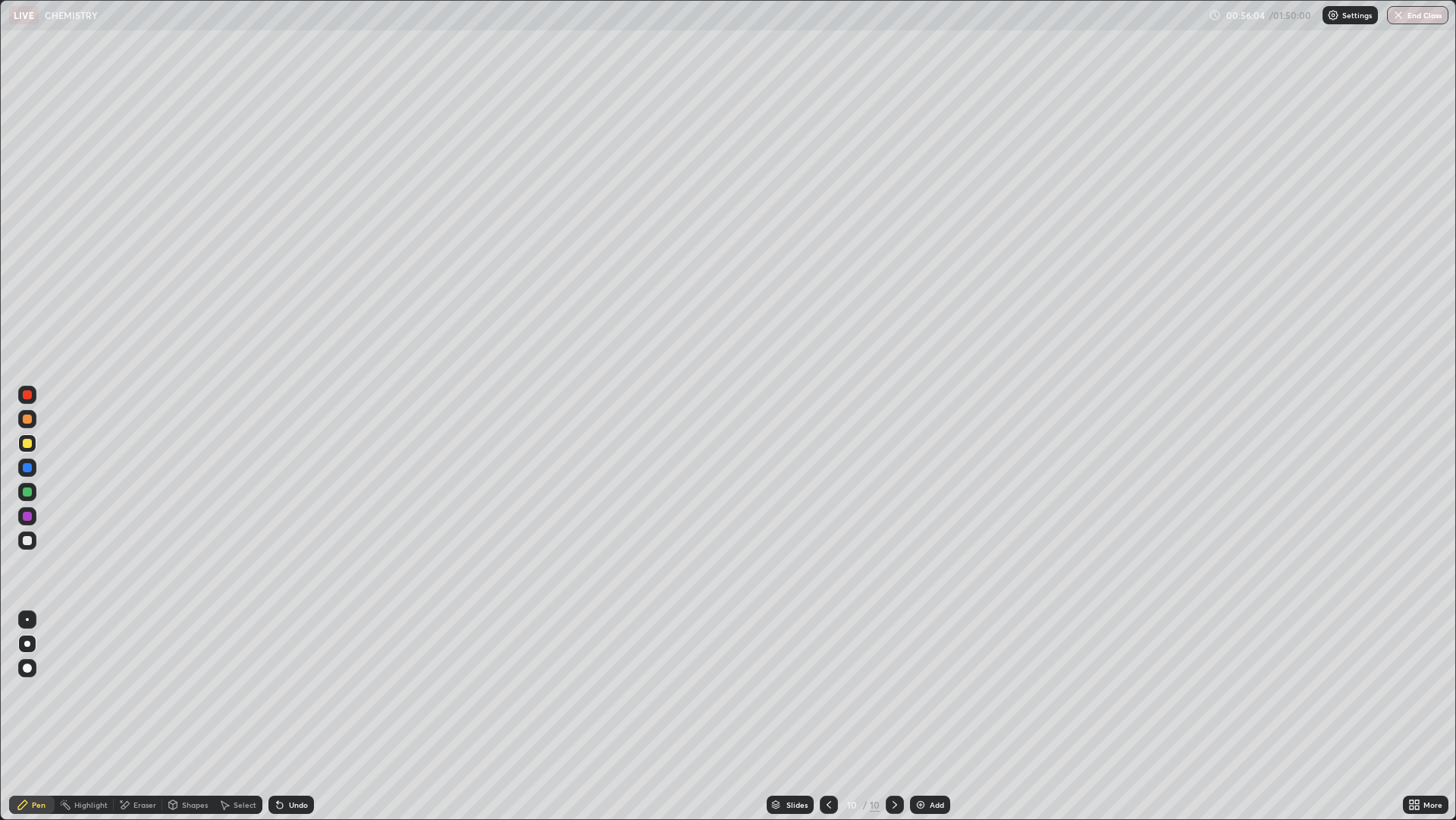
click at [23, 421] on div at bounding box center [28, 419] width 9 height 9
click at [29, 491] on div at bounding box center [28, 492] width 9 height 9
click at [28, 467] on div at bounding box center [28, 468] width 9 height 9
click at [24, 422] on div at bounding box center [28, 419] width 9 height 9
click at [29, 468] on div at bounding box center [28, 468] width 9 height 9
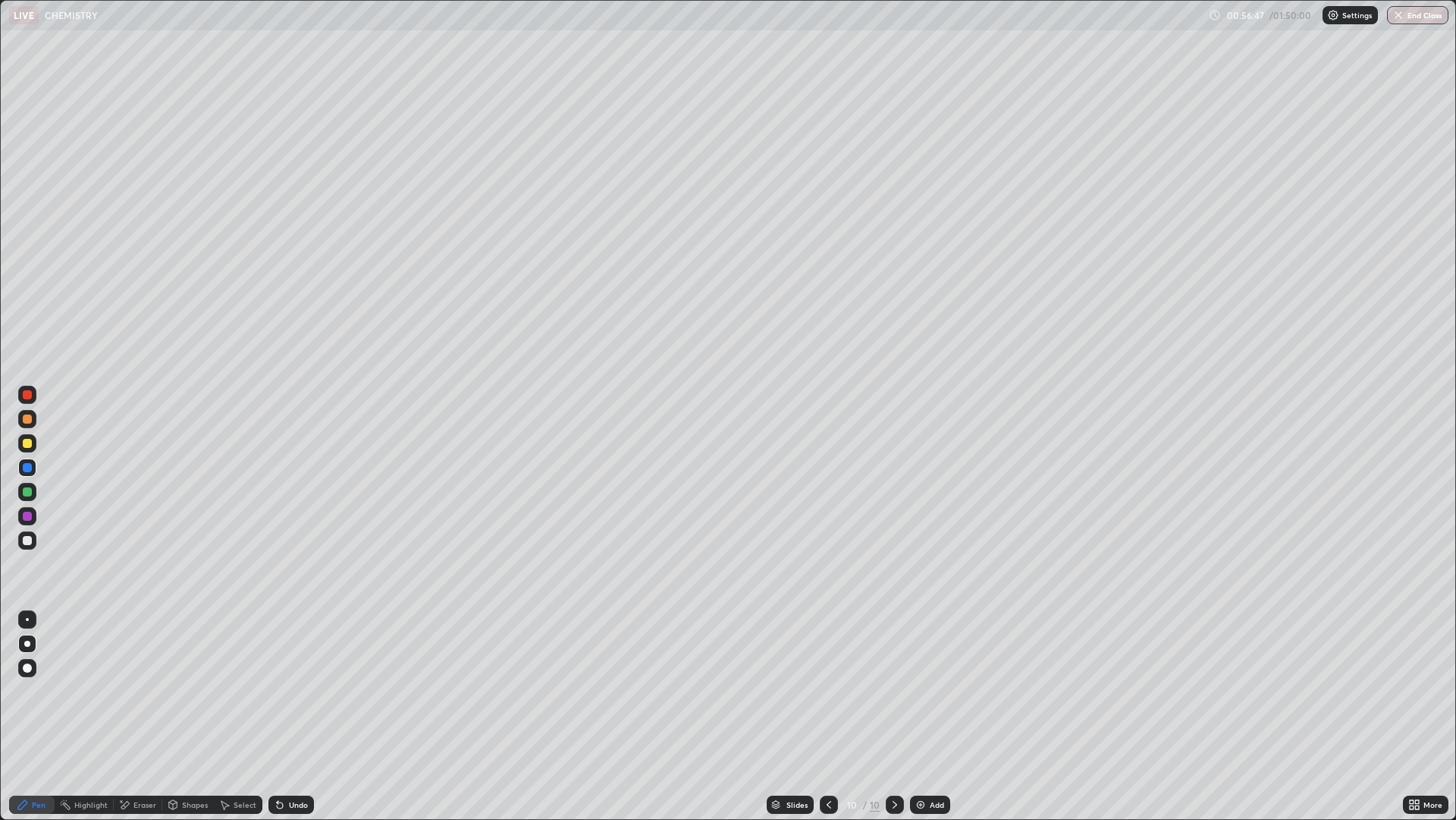
click at [25, 441] on div at bounding box center [28, 443] width 9 height 9
click at [26, 445] on div at bounding box center [28, 443] width 9 height 9
click at [28, 401] on div at bounding box center [27, 394] width 18 height 18
click at [30, 464] on div at bounding box center [28, 468] width 9 height 9
click at [26, 447] on div at bounding box center [28, 443] width 9 height 9
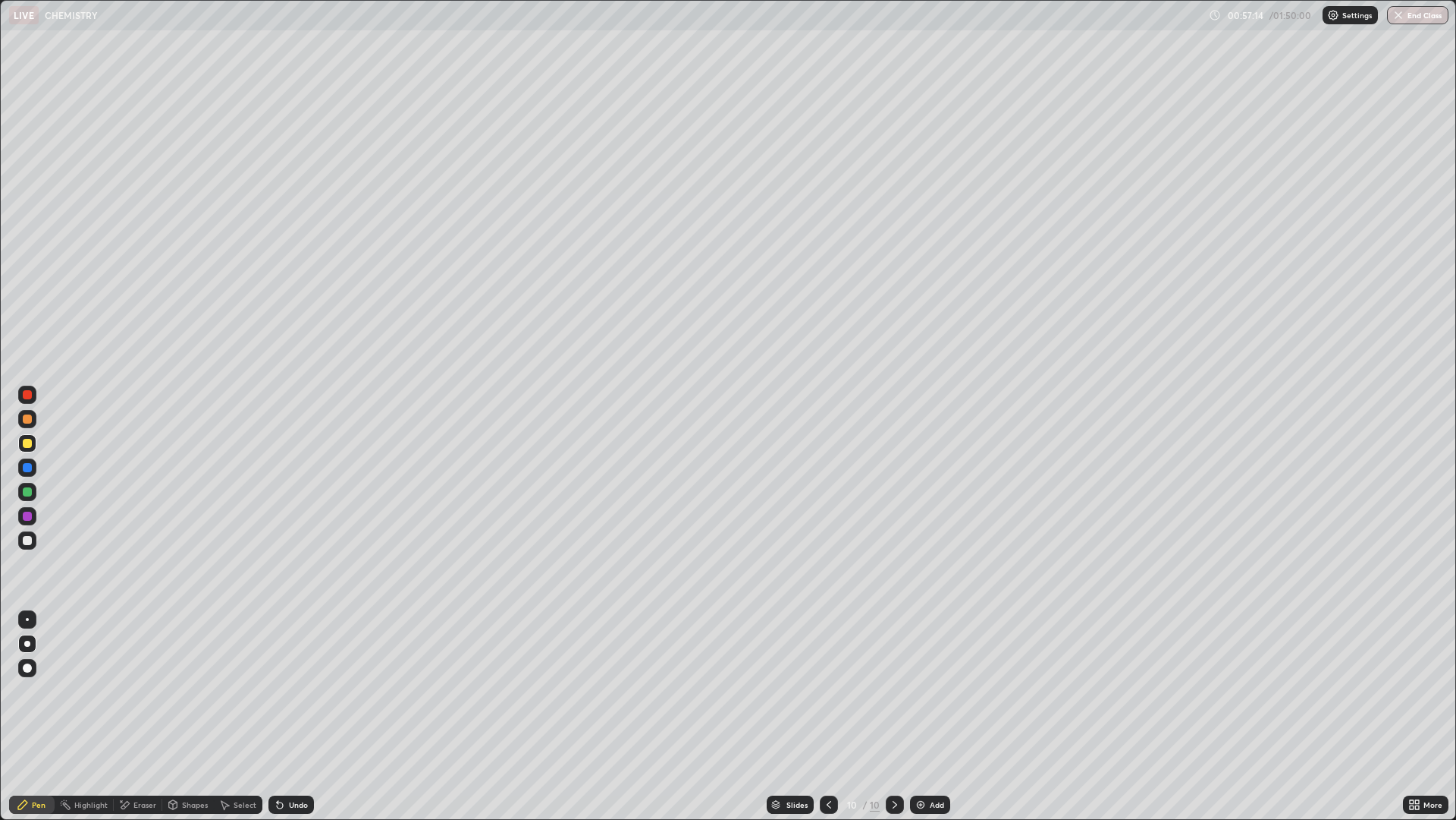
click at [921, 717] on img at bounding box center [921, 804] width 12 height 12
click at [28, 416] on div at bounding box center [28, 419] width 9 height 9
click at [32, 475] on div at bounding box center [27, 467] width 18 height 18
click at [24, 492] on div at bounding box center [28, 492] width 9 height 9
click at [30, 419] on div at bounding box center [28, 419] width 9 height 9
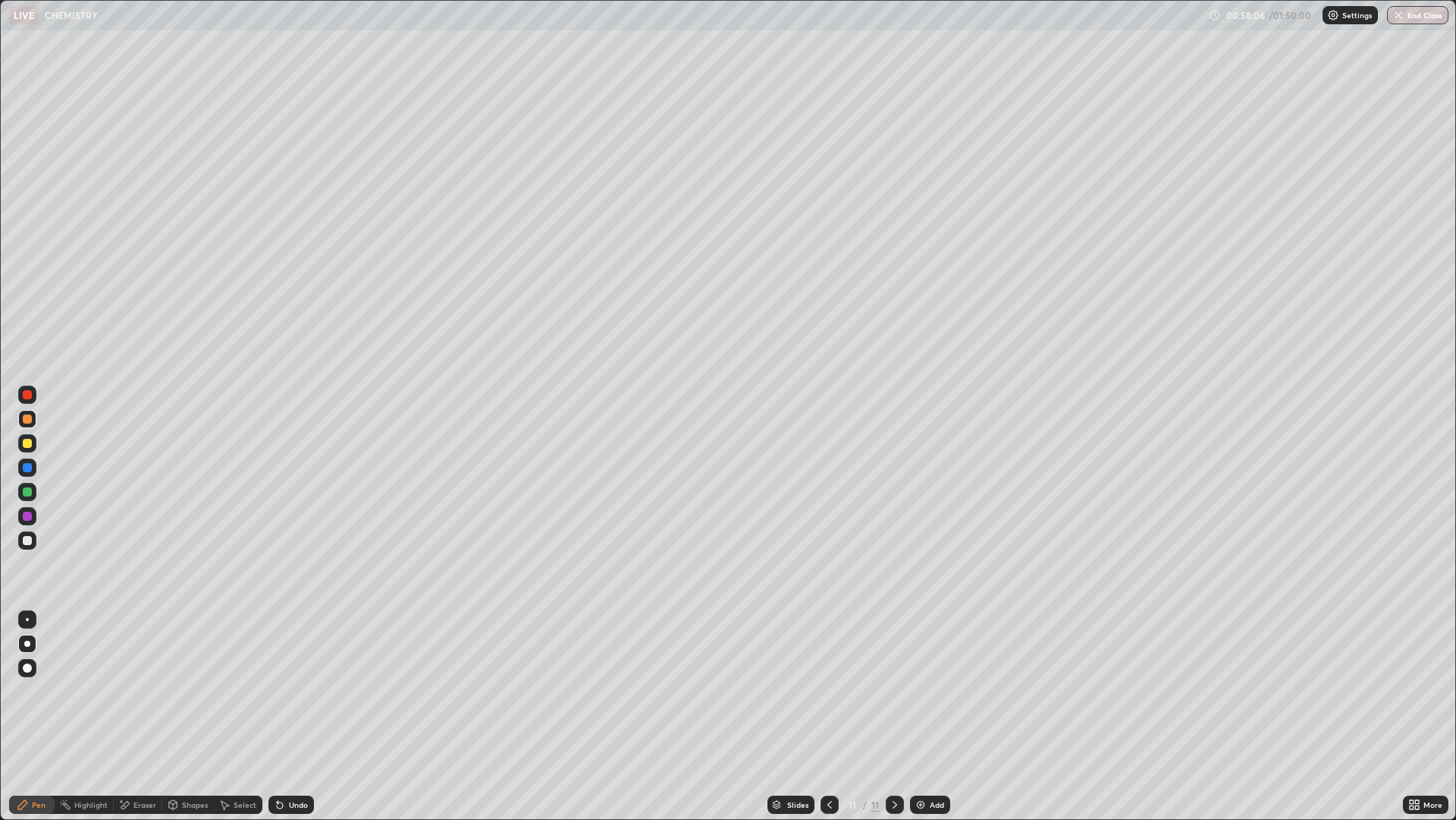
click at [28, 492] on div at bounding box center [28, 492] width 9 height 9
click at [29, 471] on div at bounding box center [28, 468] width 9 height 9
click at [36, 421] on div at bounding box center [27, 419] width 18 height 18
click at [33, 465] on div at bounding box center [27, 467] width 18 height 18
click at [28, 491] on div at bounding box center [28, 492] width 9 height 9
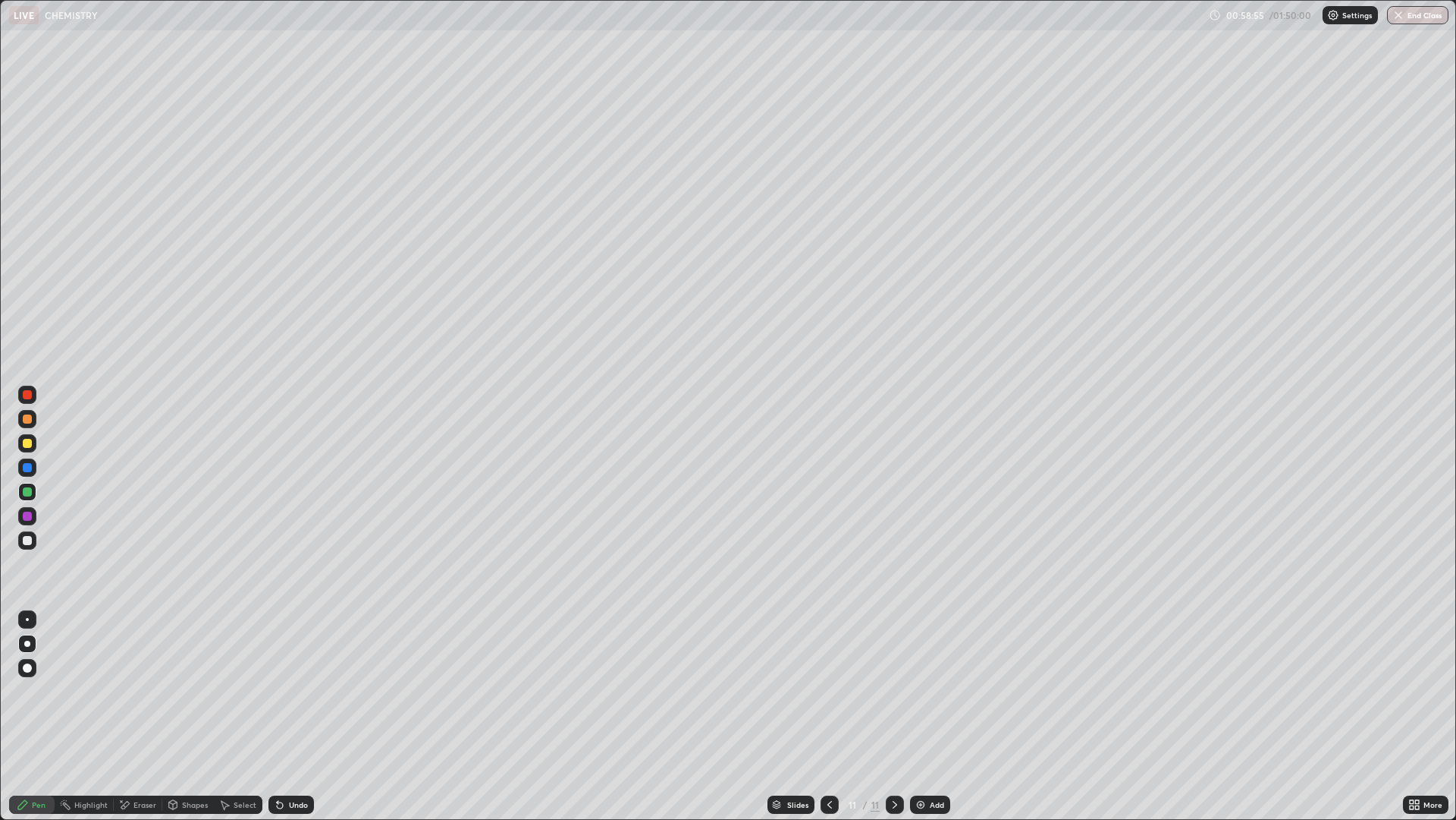
click at [33, 511] on div at bounding box center [27, 516] width 18 height 18
click at [925, 717] on div "Add" at bounding box center [930, 804] width 40 height 18
click at [28, 443] on div at bounding box center [28, 443] width 9 height 9
click at [29, 444] on div at bounding box center [28, 443] width 9 height 9
click at [26, 446] on div at bounding box center [28, 443] width 9 height 9
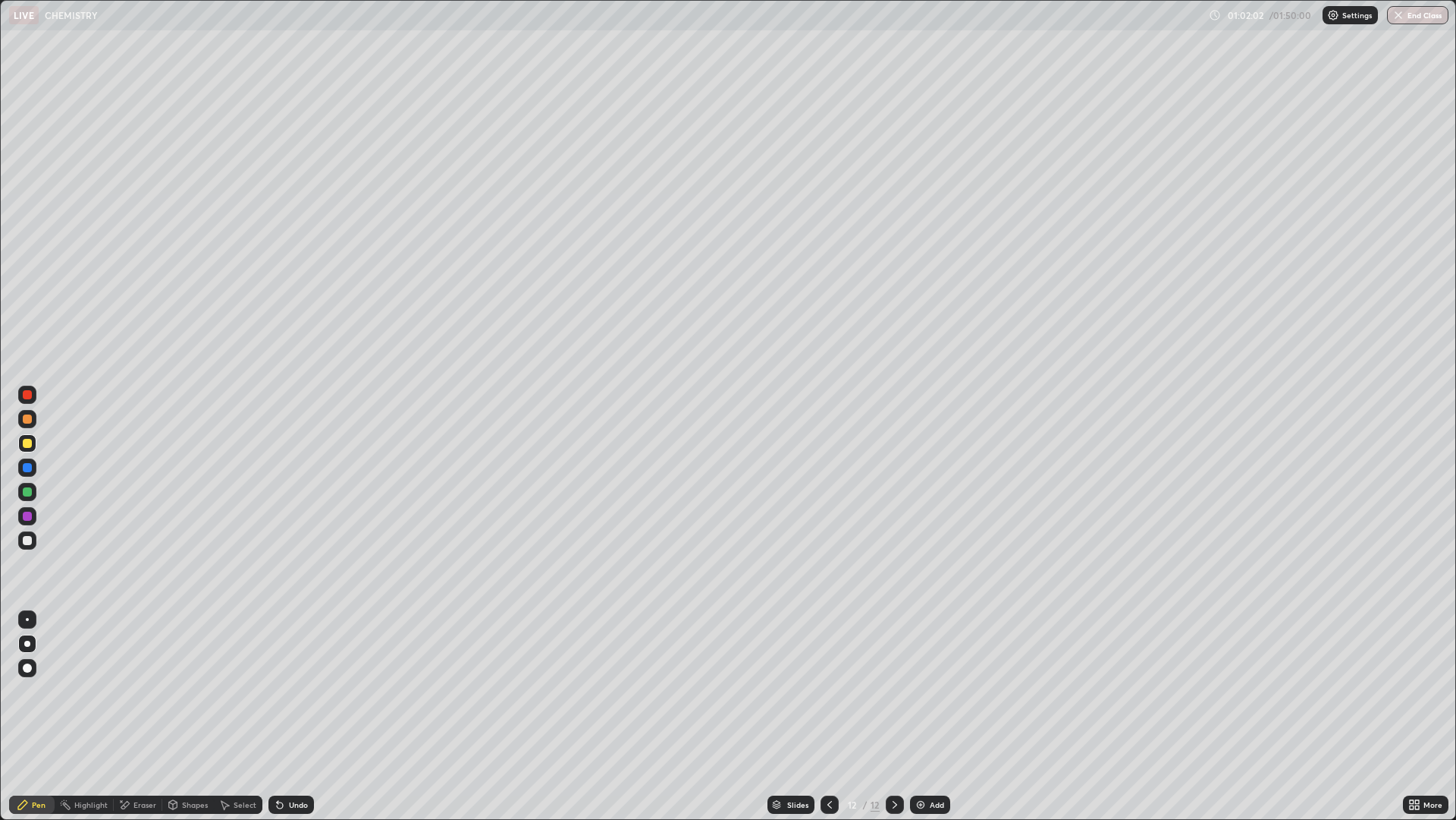
click at [29, 416] on div at bounding box center [28, 419] width 9 height 9
click at [138, 717] on div "Eraser" at bounding box center [144, 804] width 23 height 8
click at [29, 717] on div "Pen" at bounding box center [32, 804] width 46 height 18
click at [828, 717] on icon at bounding box center [829, 804] width 12 height 12
click at [824, 717] on div at bounding box center [829, 804] width 18 height 18
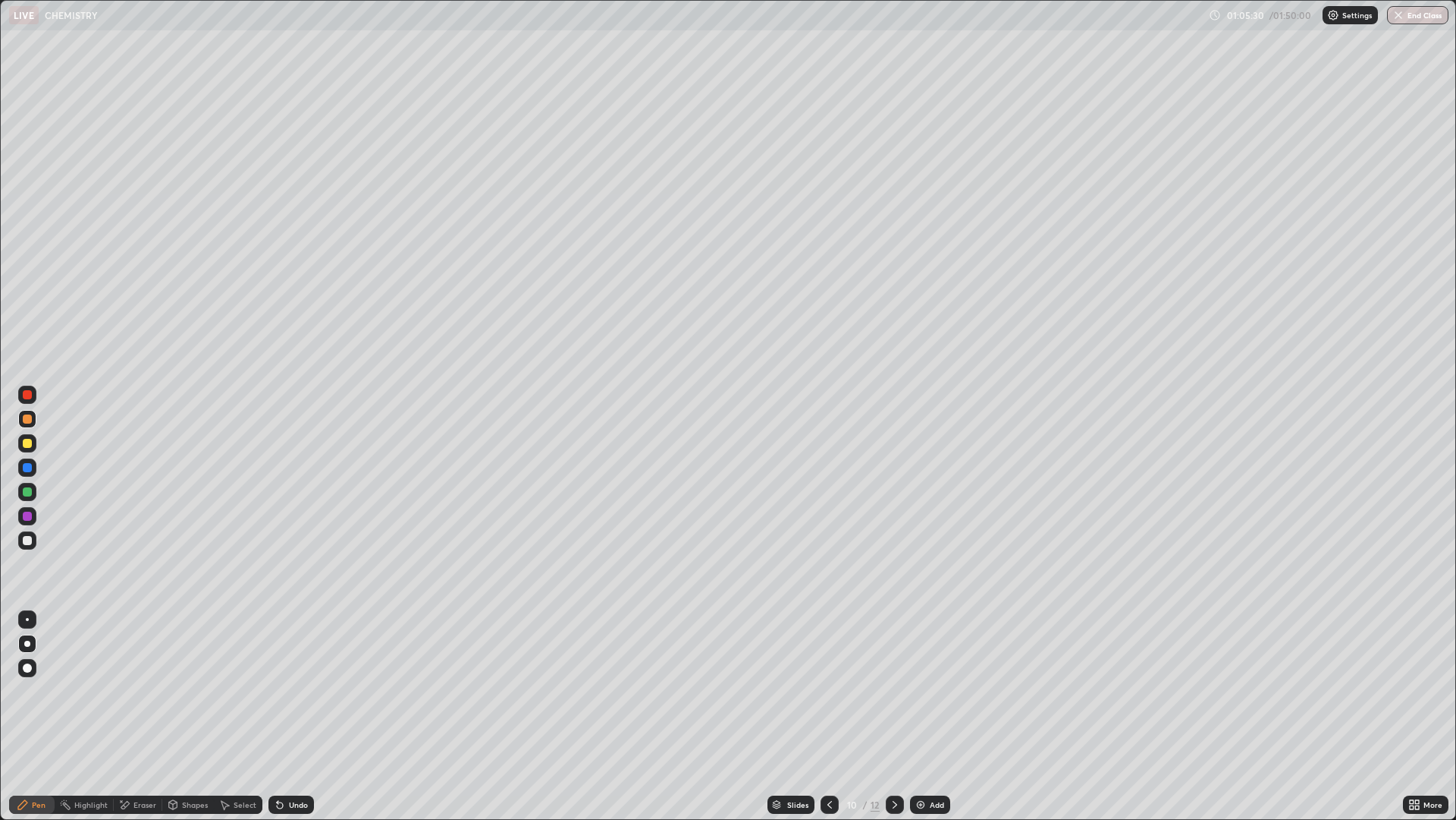
click at [828, 717] on icon at bounding box center [829, 804] width 12 height 12
click at [827, 717] on icon at bounding box center [829, 804] width 12 height 12
click at [894, 717] on icon at bounding box center [895, 804] width 12 height 12
click at [827, 717] on icon at bounding box center [829, 804] width 12 height 12
click at [896, 717] on icon at bounding box center [895, 804] width 12 height 12
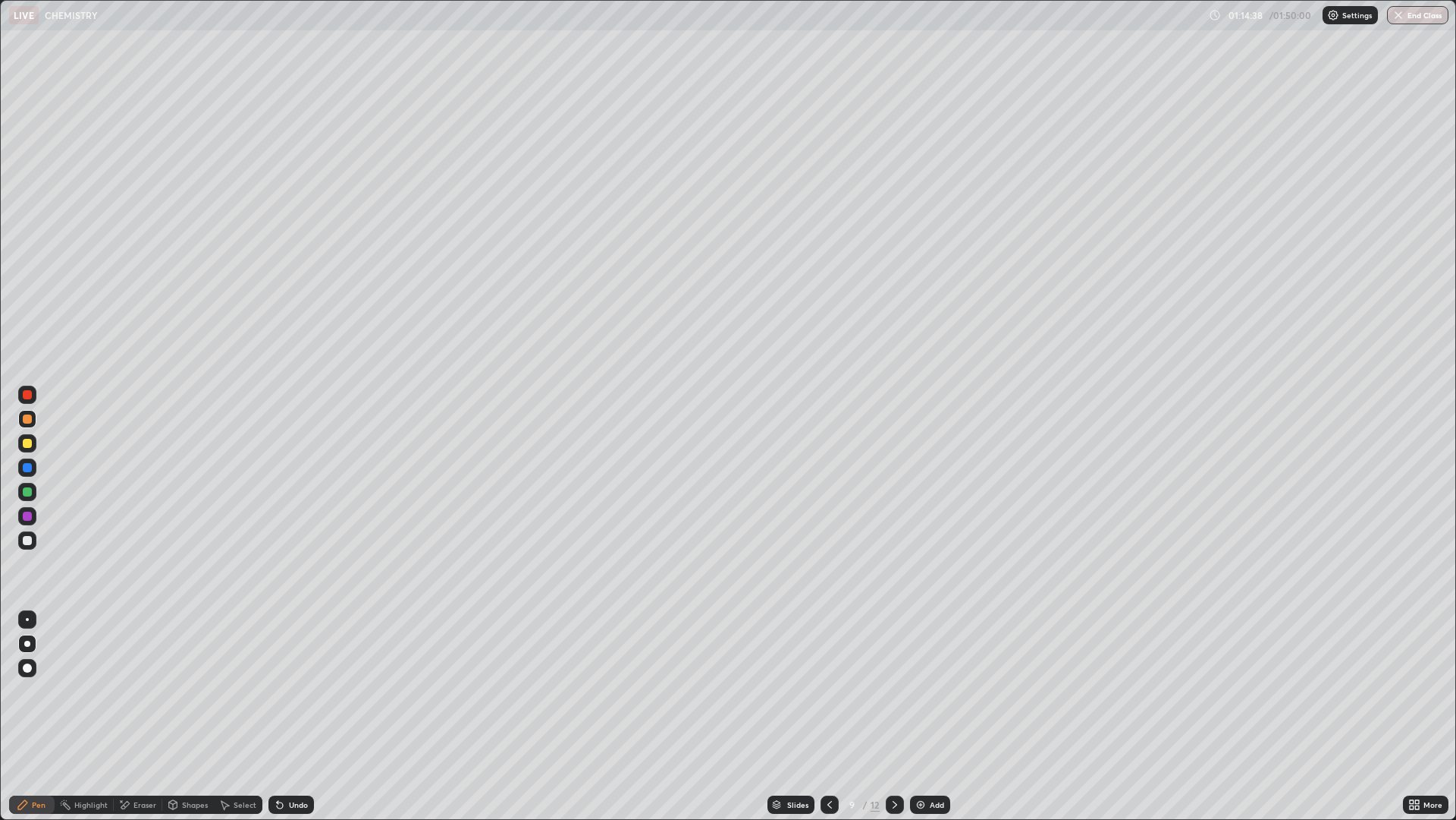
click at [894, 717] on icon at bounding box center [895, 804] width 12 height 12
click at [889, 717] on icon at bounding box center [895, 804] width 12 height 12
click at [894, 717] on div at bounding box center [895, 804] width 18 height 18
click at [829, 717] on icon at bounding box center [829, 804] width 12 height 12
click at [827, 717] on icon at bounding box center [829, 804] width 12 height 12
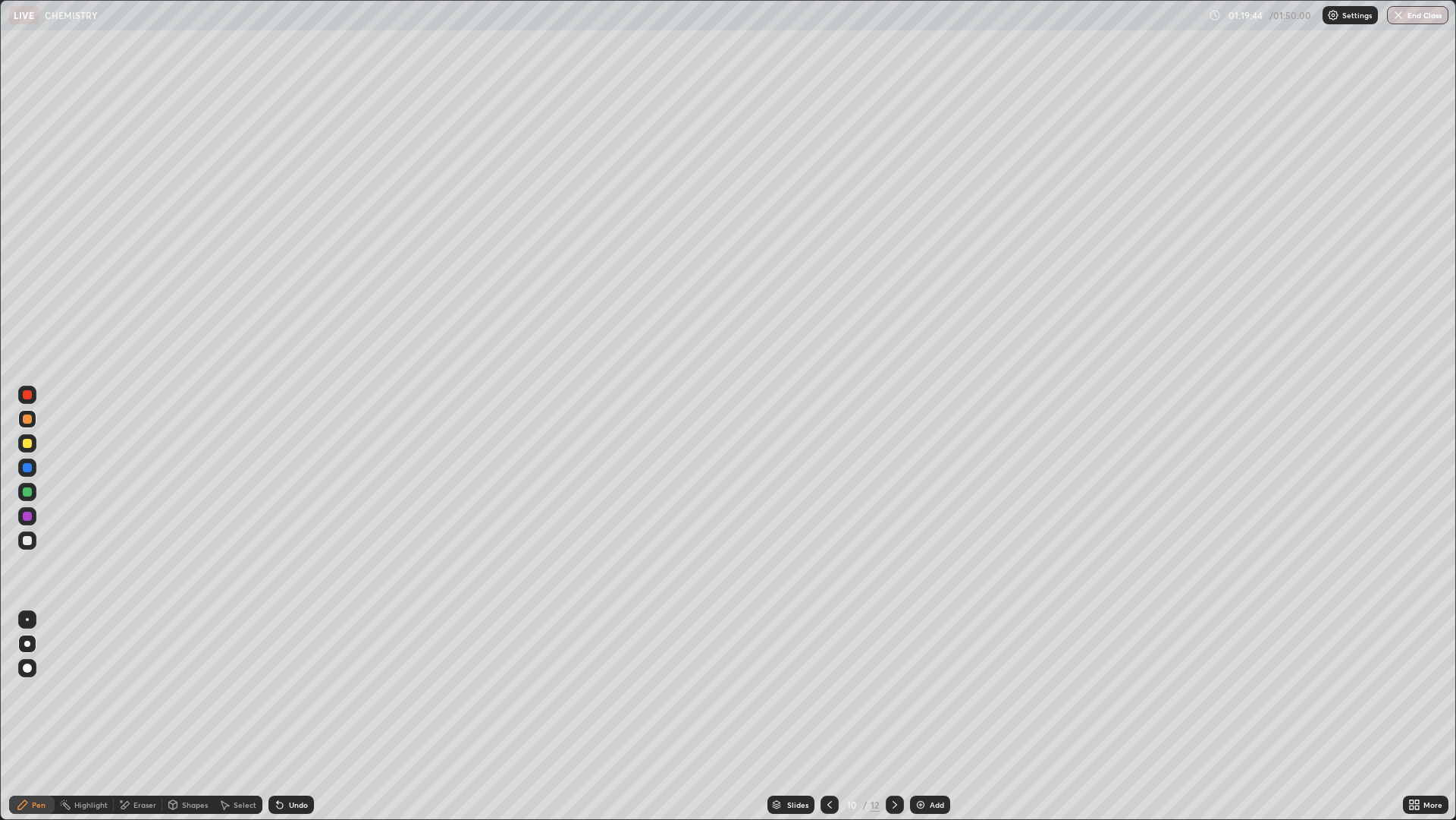
click at [899, 717] on div at bounding box center [895, 804] width 18 height 18
click at [895, 717] on icon at bounding box center [895, 804] width 12 height 12
click at [930, 717] on div "Add" at bounding box center [937, 804] width 14 height 8
click at [289, 717] on div "Undo" at bounding box center [291, 804] width 46 height 18
click at [291, 717] on div "Undo" at bounding box center [291, 804] width 46 height 18
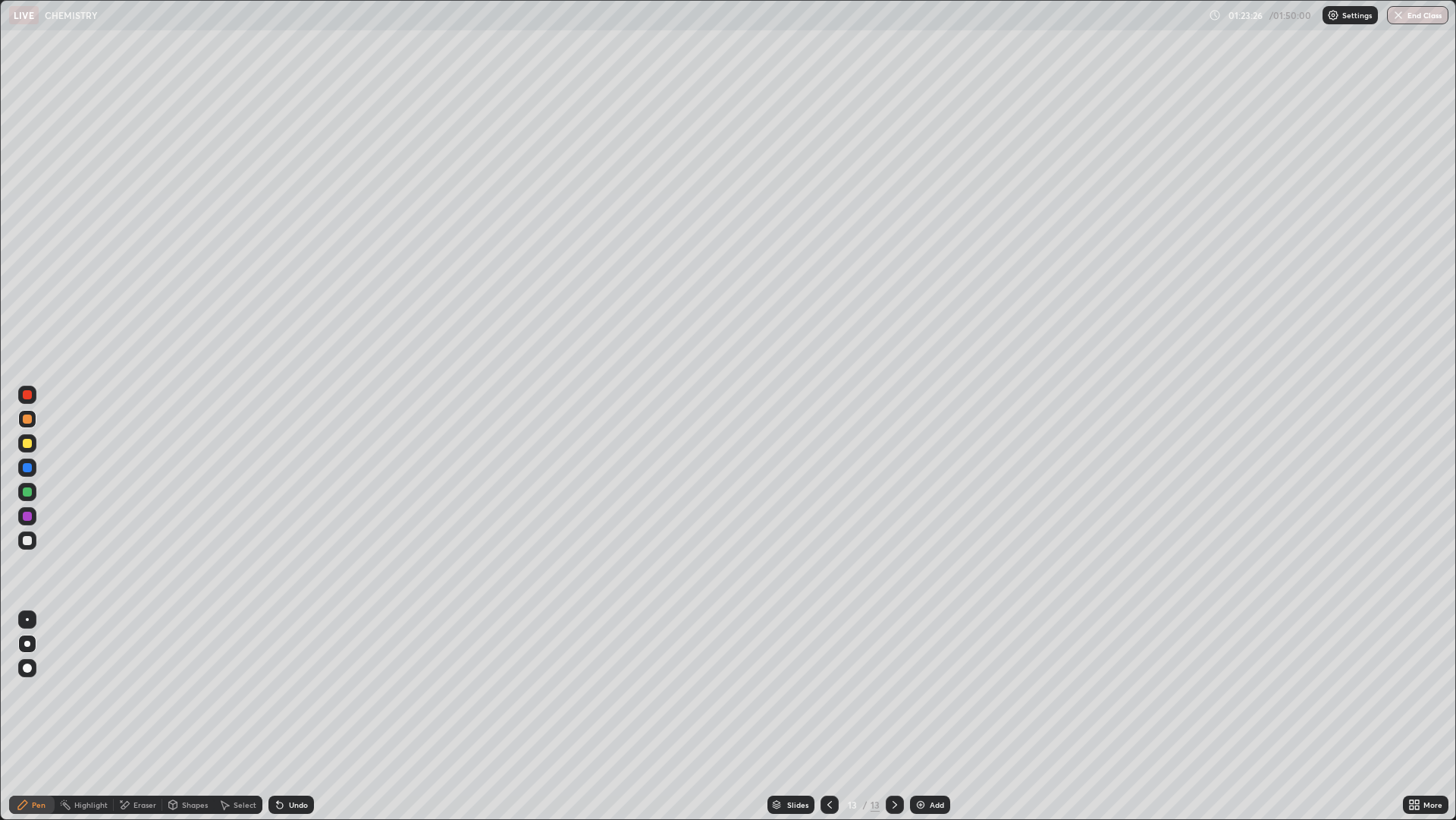
click at [29, 446] on div at bounding box center [28, 443] width 9 height 9
click at [25, 419] on div at bounding box center [28, 419] width 9 height 9
click at [31, 442] on div at bounding box center [28, 443] width 9 height 9
click at [28, 416] on div at bounding box center [28, 419] width 9 height 9
click at [289, 717] on div "Undo" at bounding box center [298, 804] width 19 height 8
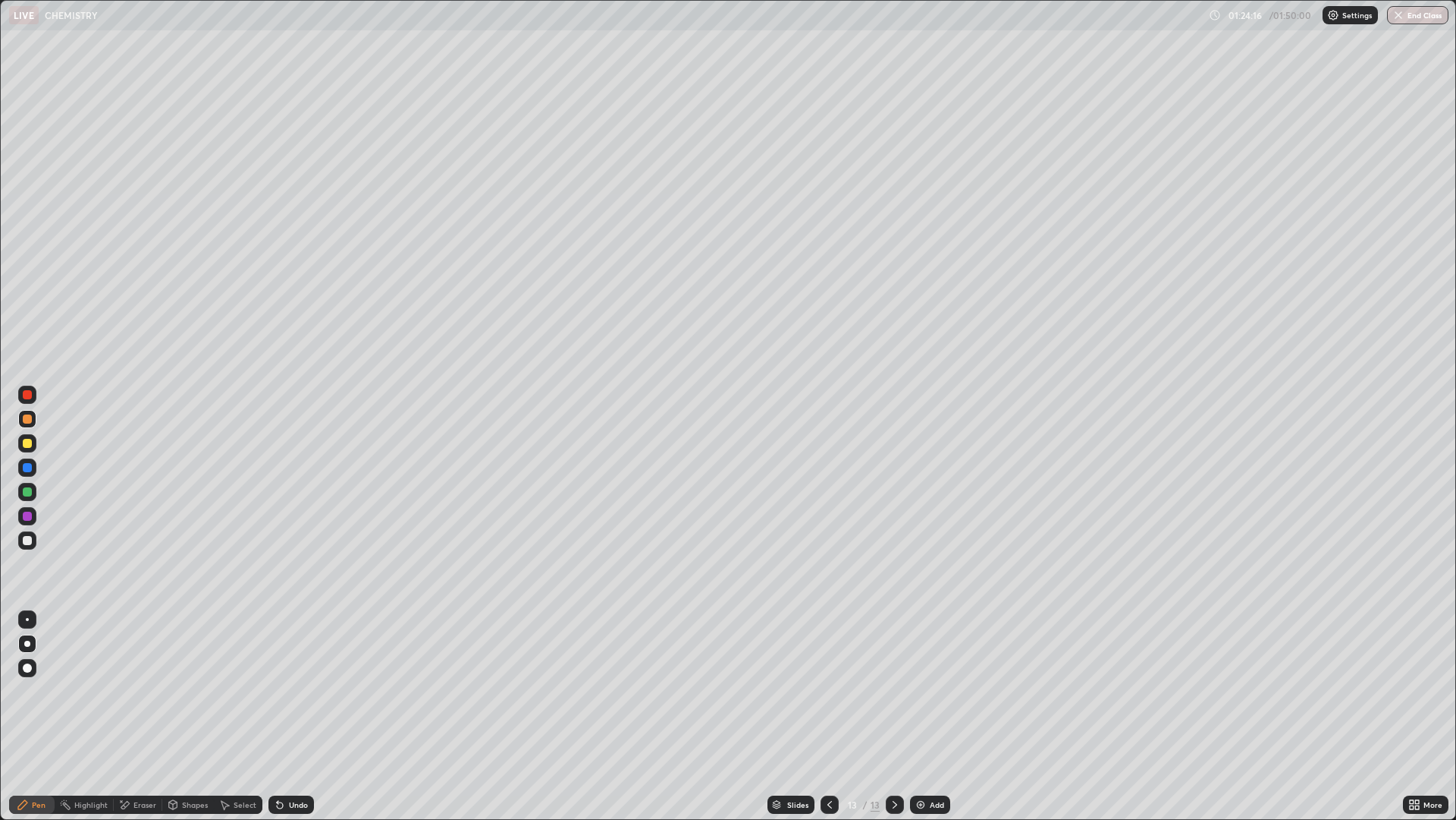
click at [28, 443] on div at bounding box center [28, 443] width 9 height 9
click at [30, 417] on div at bounding box center [28, 419] width 9 height 9
click at [28, 449] on div at bounding box center [27, 442] width 18 height 18
click at [25, 440] on div at bounding box center [28, 443] width 9 height 9
click at [28, 416] on div at bounding box center [28, 419] width 9 height 9
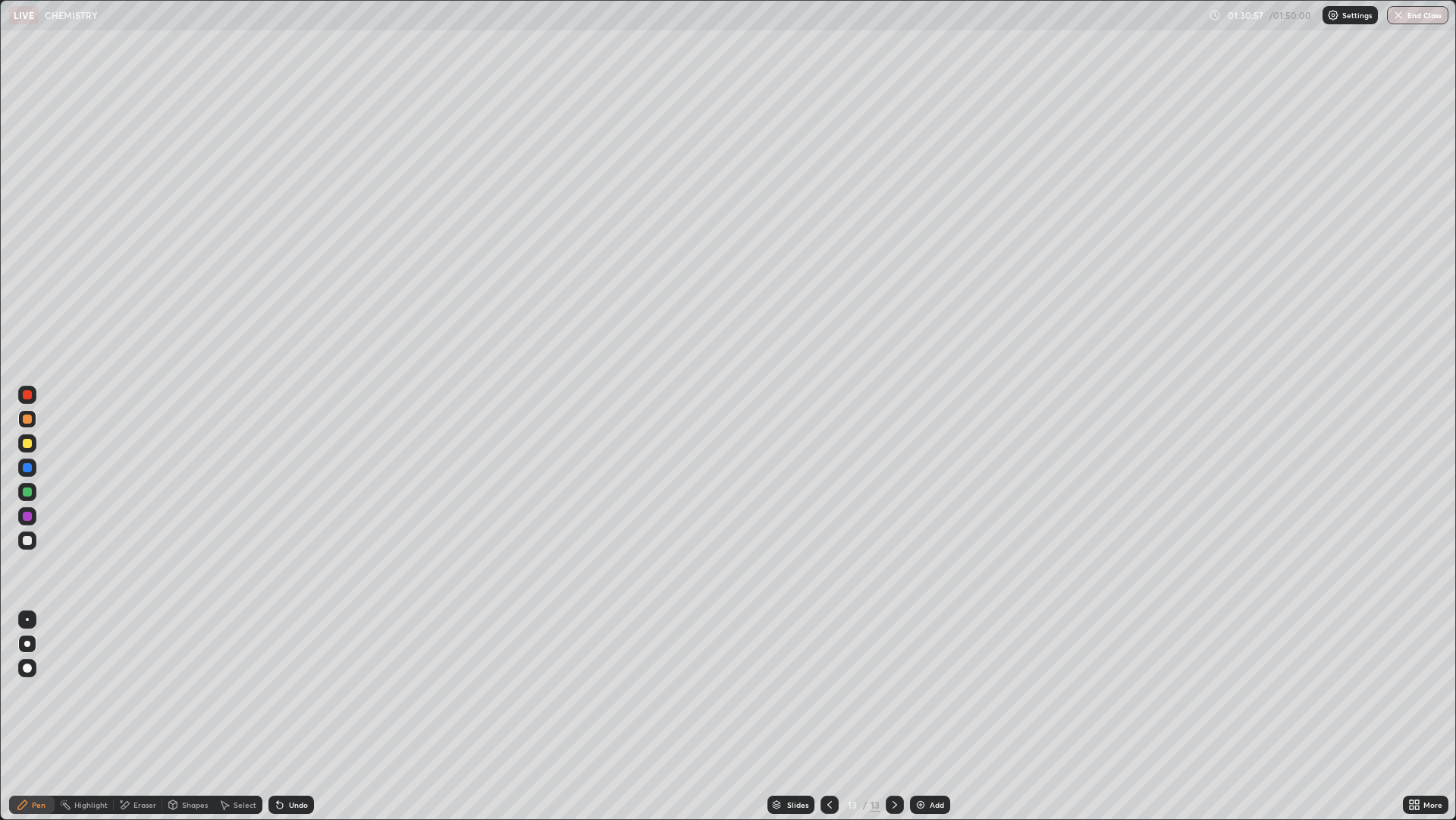
click at [930, 717] on div "Add" at bounding box center [937, 804] width 14 height 8
click at [24, 398] on div at bounding box center [27, 394] width 18 height 18
click at [931, 717] on div "Add" at bounding box center [930, 804] width 40 height 18
click at [827, 717] on icon at bounding box center [829, 804] width 12 height 12
click at [23, 446] on div at bounding box center [28, 443] width 9 height 9
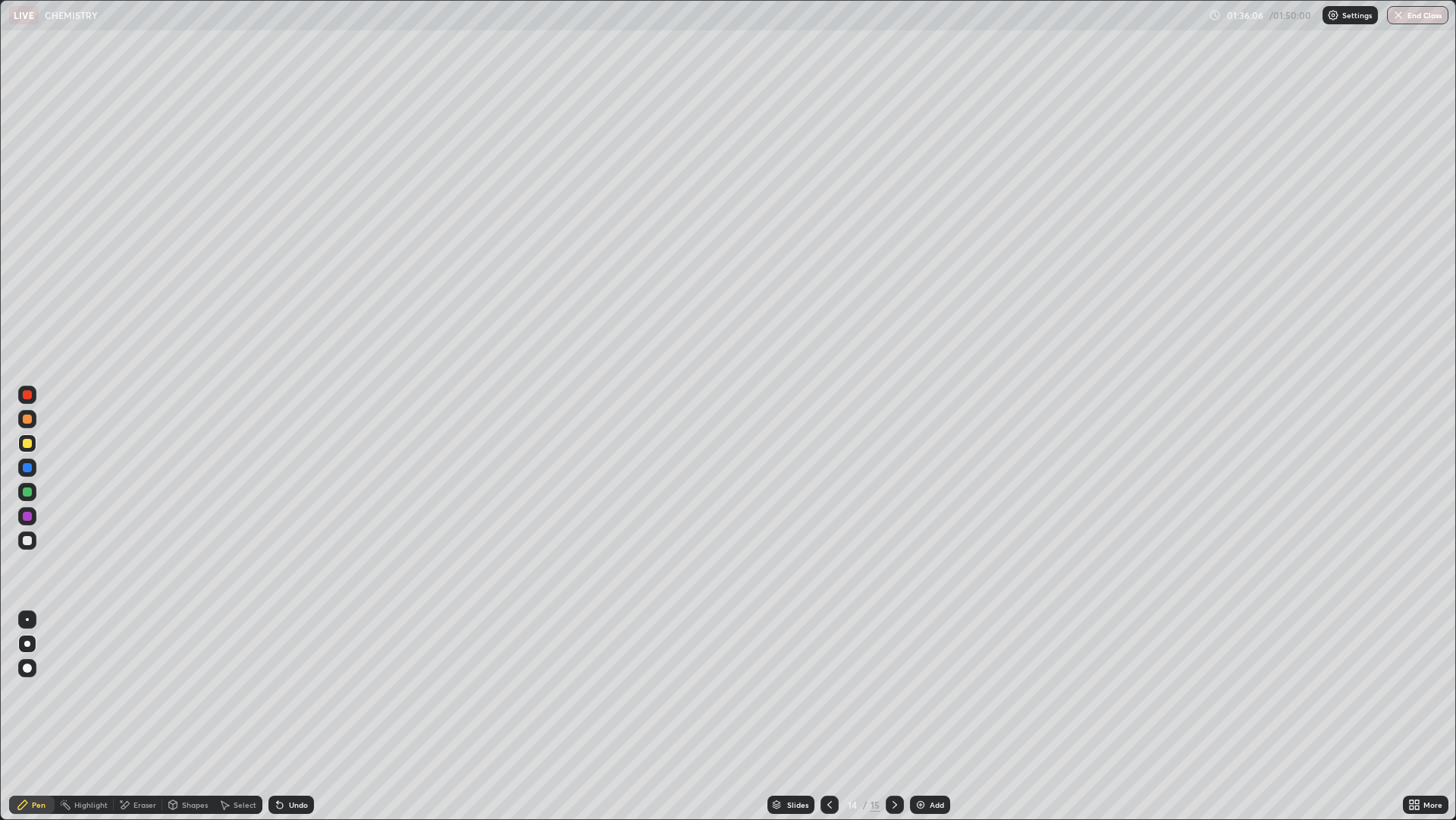
click at [28, 423] on div at bounding box center [28, 419] width 9 height 9
click at [278, 717] on icon at bounding box center [280, 805] width 6 height 6
click at [285, 717] on div "Undo" at bounding box center [291, 804] width 46 height 18
click at [286, 717] on div "Undo" at bounding box center [291, 804] width 46 height 18
click at [278, 717] on icon at bounding box center [280, 805] width 6 height 6
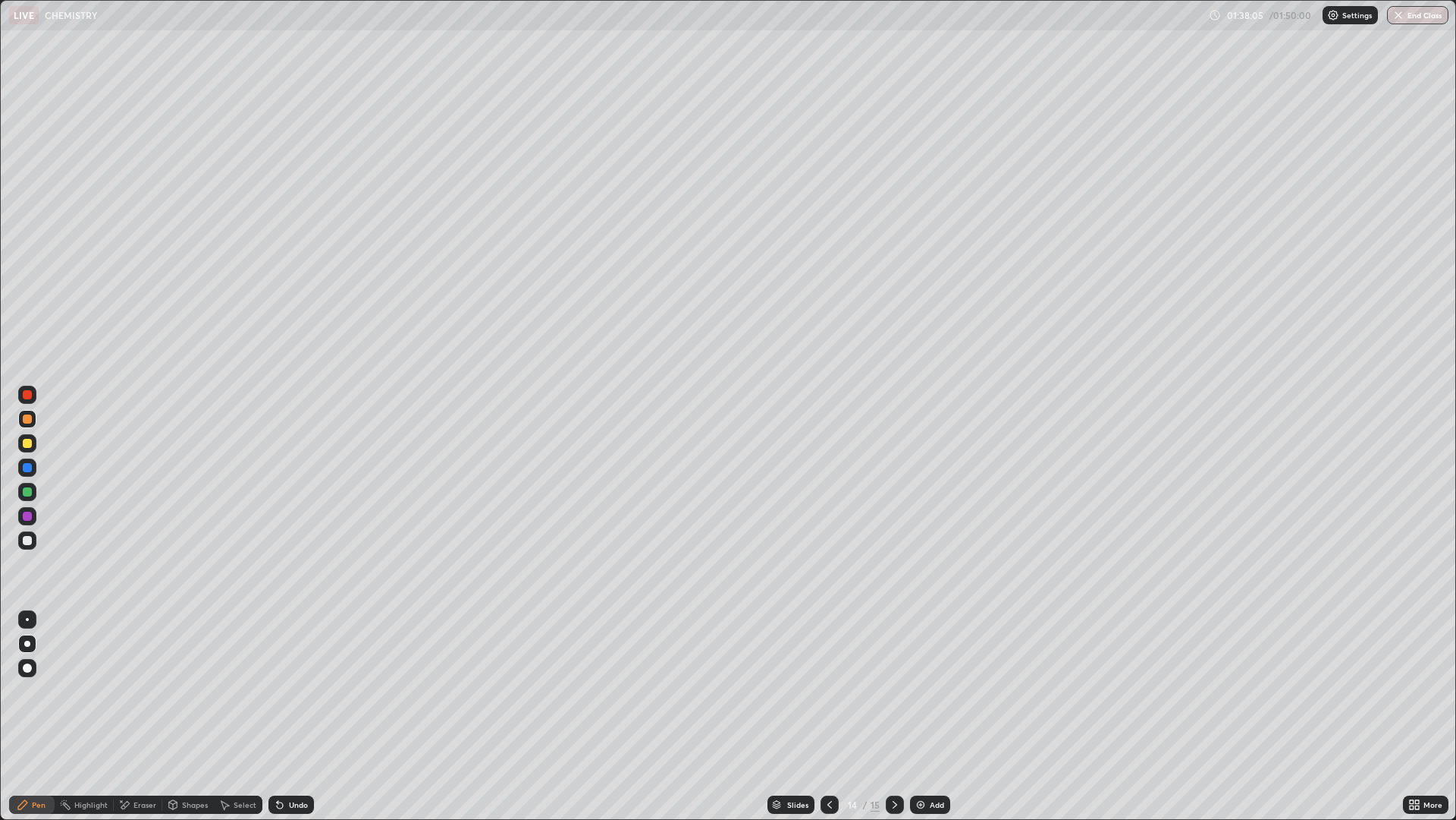
click at [284, 717] on div "Undo" at bounding box center [291, 804] width 46 height 18
click at [286, 717] on div "Undo" at bounding box center [291, 804] width 46 height 18
click at [285, 717] on div "Undo" at bounding box center [291, 804] width 46 height 18
click at [286, 717] on div "Undo" at bounding box center [291, 804] width 46 height 18
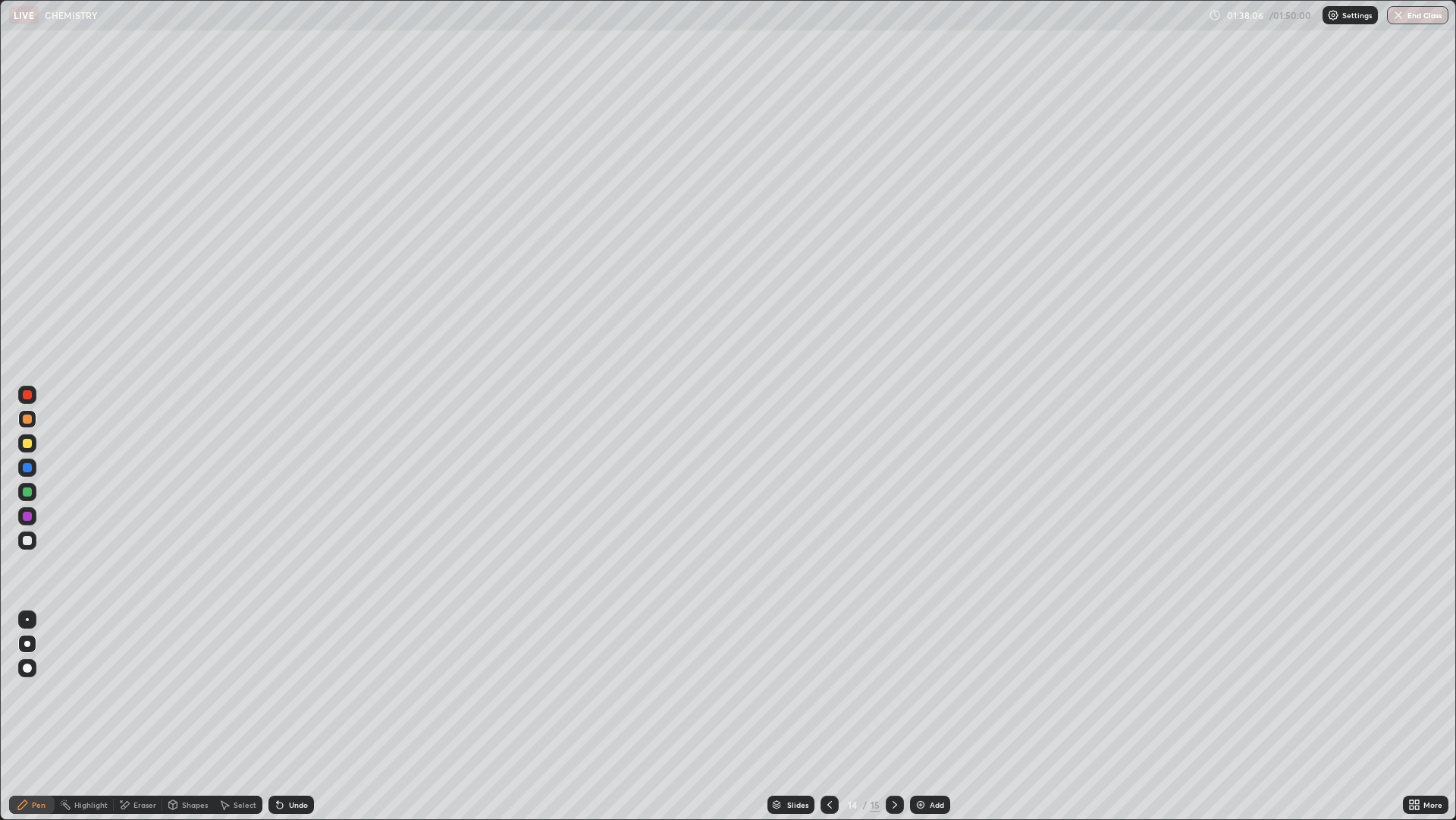
click at [289, 717] on div "Undo" at bounding box center [298, 804] width 19 height 8
click at [285, 717] on div "Undo" at bounding box center [291, 804] width 46 height 18
click at [283, 717] on icon at bounding box center [280, 804] width 12 height 12
click at [283, 717] on icon at bounding box center [280, 804] width 12 height 12
click at [284, 717] on div "Undo" at bounding box center [291, 804] width 46 height 18
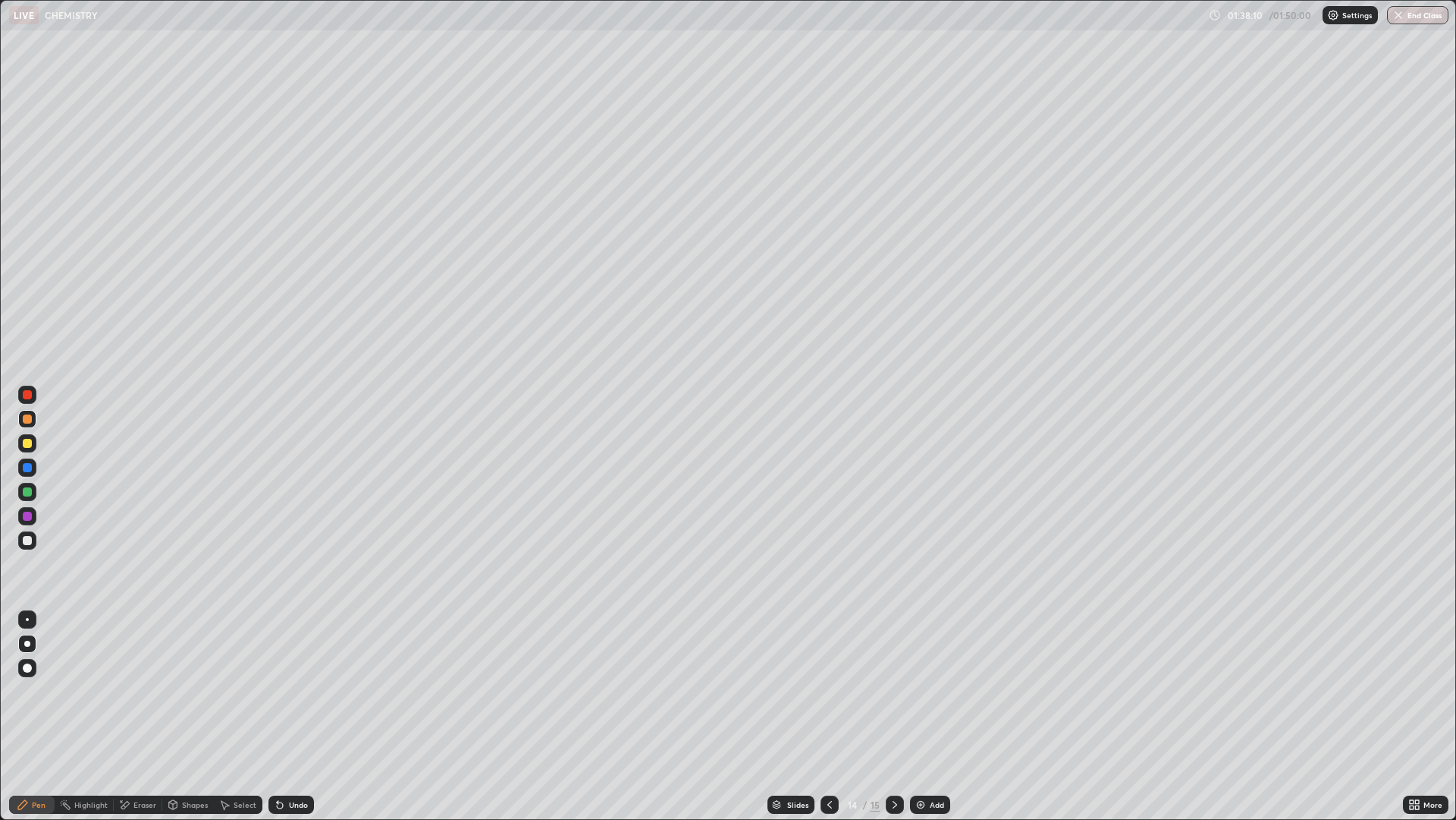
click at [26, 435] on div at bounding box center [27, 442] width 18 height 18
click at [283, 717] on div "Undo" at bounding box center [291, 804] width 46 height 18
click at [290, 717] on div "Undo" at bounding box center [291, 804] width 46 height 18
click at [291, 717] on div "Undo" at bounding box center [291, 804] width 46 height 18
click at [290, 717] on div "Undo" at bounding box center [291, 804] width 46 height 18
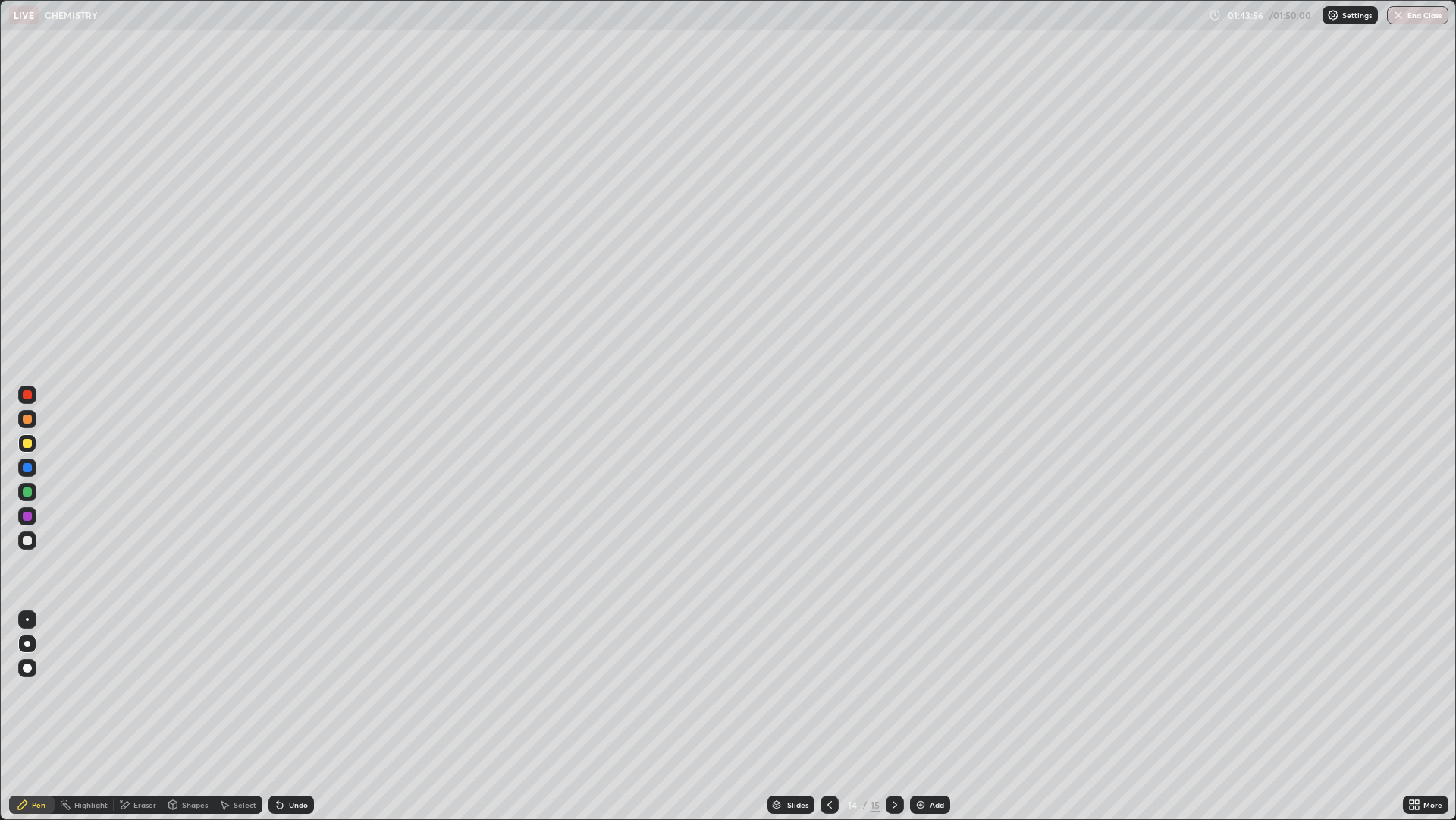
click at [894, 717] on icon at bounding box center [895, 804] width 12 height 12
click at [935, 717] on div "Add" at bounding box center [937, 804] width 14 height 8
click at [283, 717] on div "Undo" at bounding box center [291, 804] width 46 height 18
click at [289, 717] on div "Undo" at bounding box center [298, 804] width 19 height 8
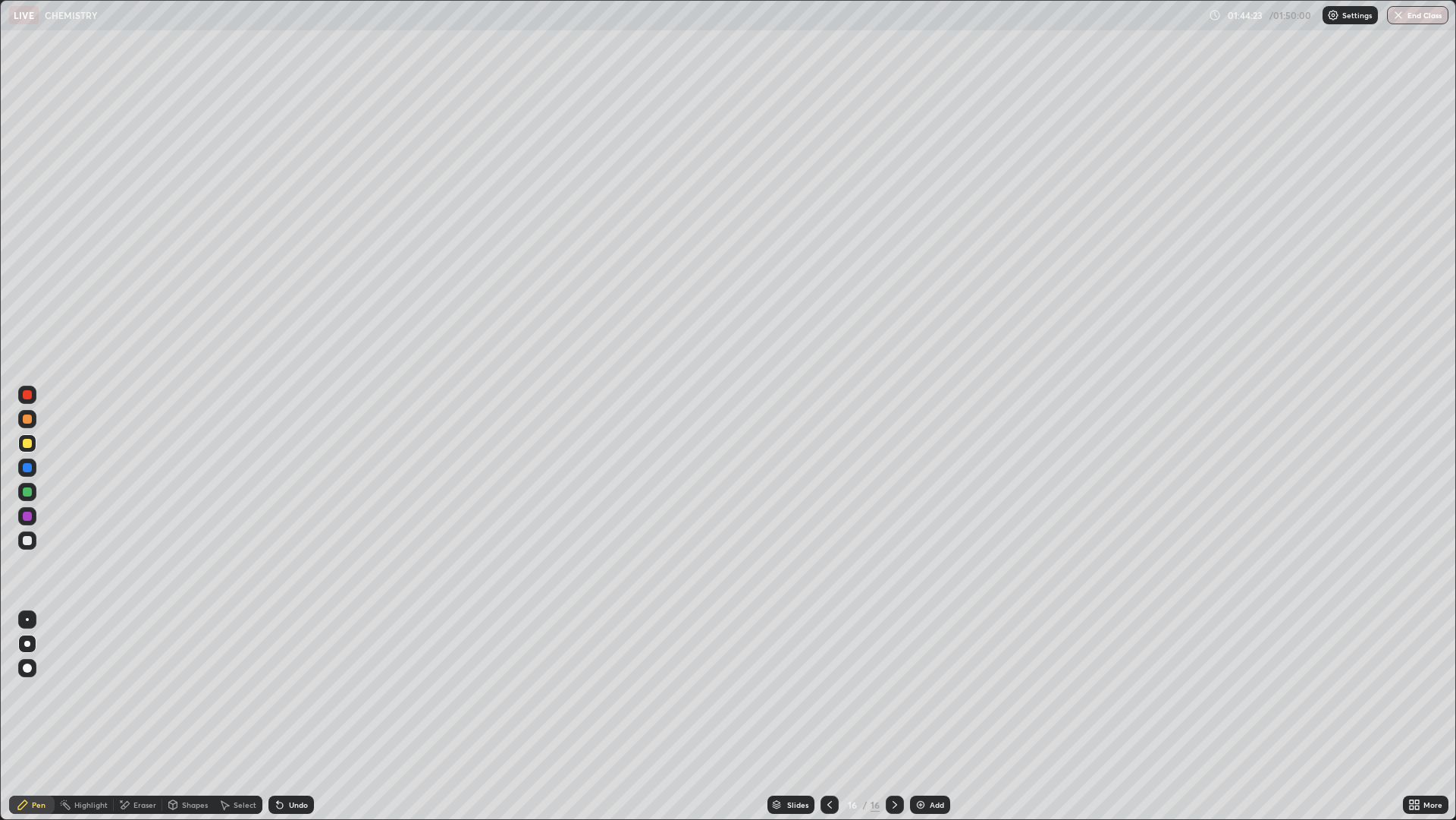
click at [292, 717] on div "Undo" at bounding box center [298, 804] width 19 height 8
click at [291, 717] on div "Undo" at bounding box center [298, 804] width 19 height 8
click at [295, 717] on div "Undo" at bounding box center [298, 804] width 19 height 8
click at [22, 419] on div at bounding box center [27, 419] width 18 height 18
click at [930, 717] on div "Add" at bounding box center [937, 804] width 14 height 8
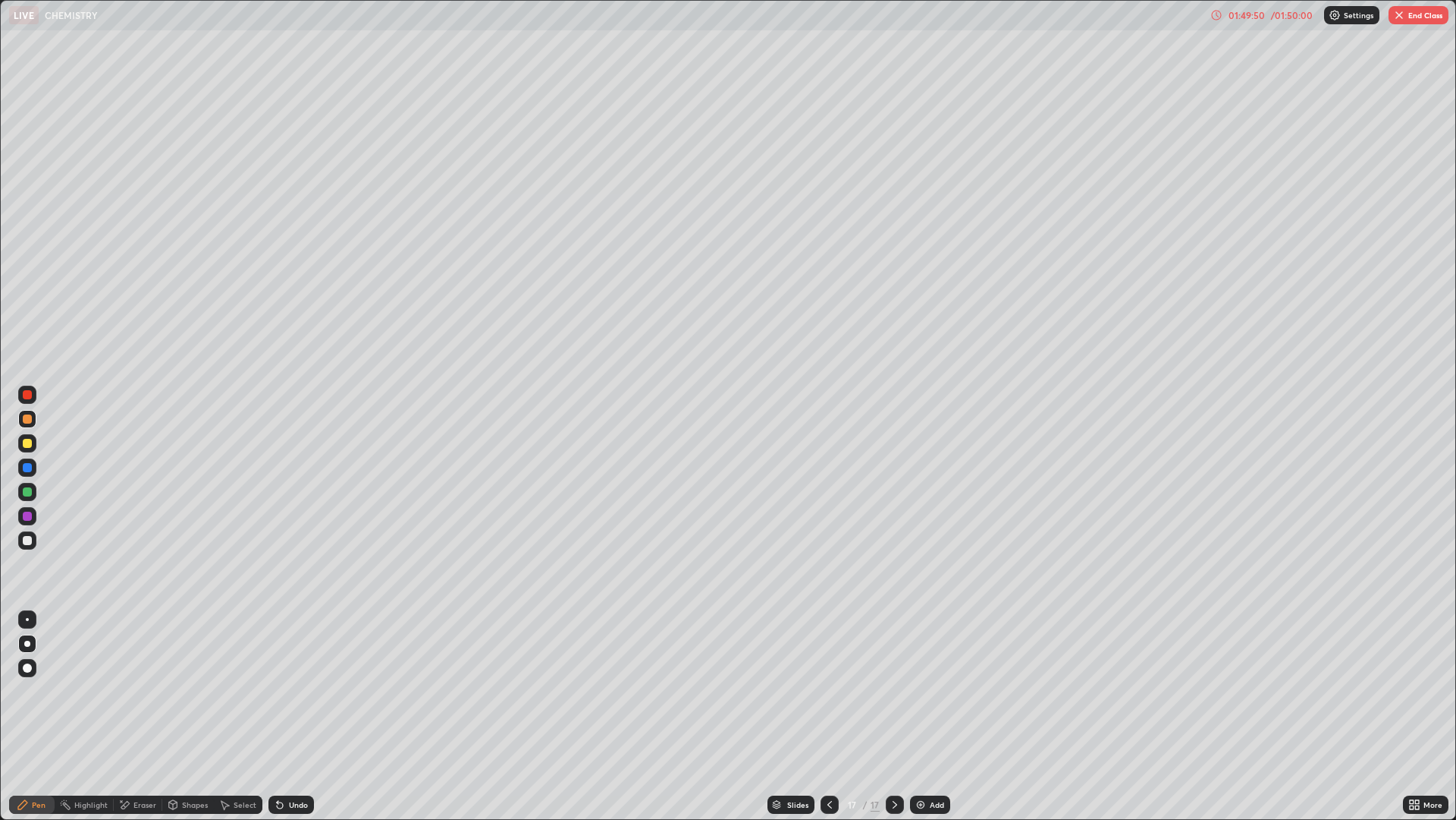
click at [291, 717] on div "Undo" at bounding box center [298, 804] width 19 height 8
click at [26, 443] on div at bounding box center [28, 443] width 9 height 9
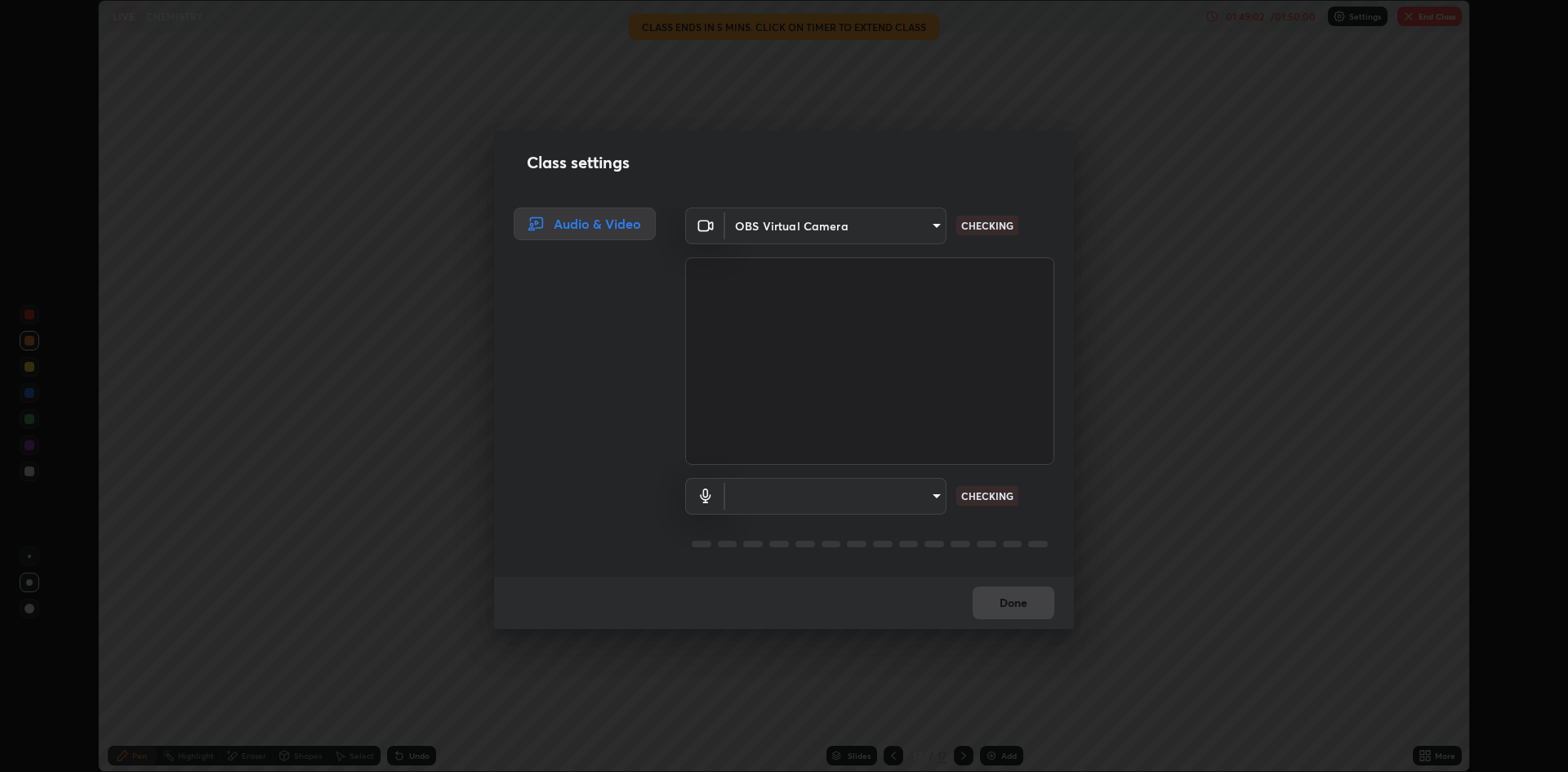
scroll to position [772, 1568]
